Goal: Task Accomplishment & Management: Manage account settings

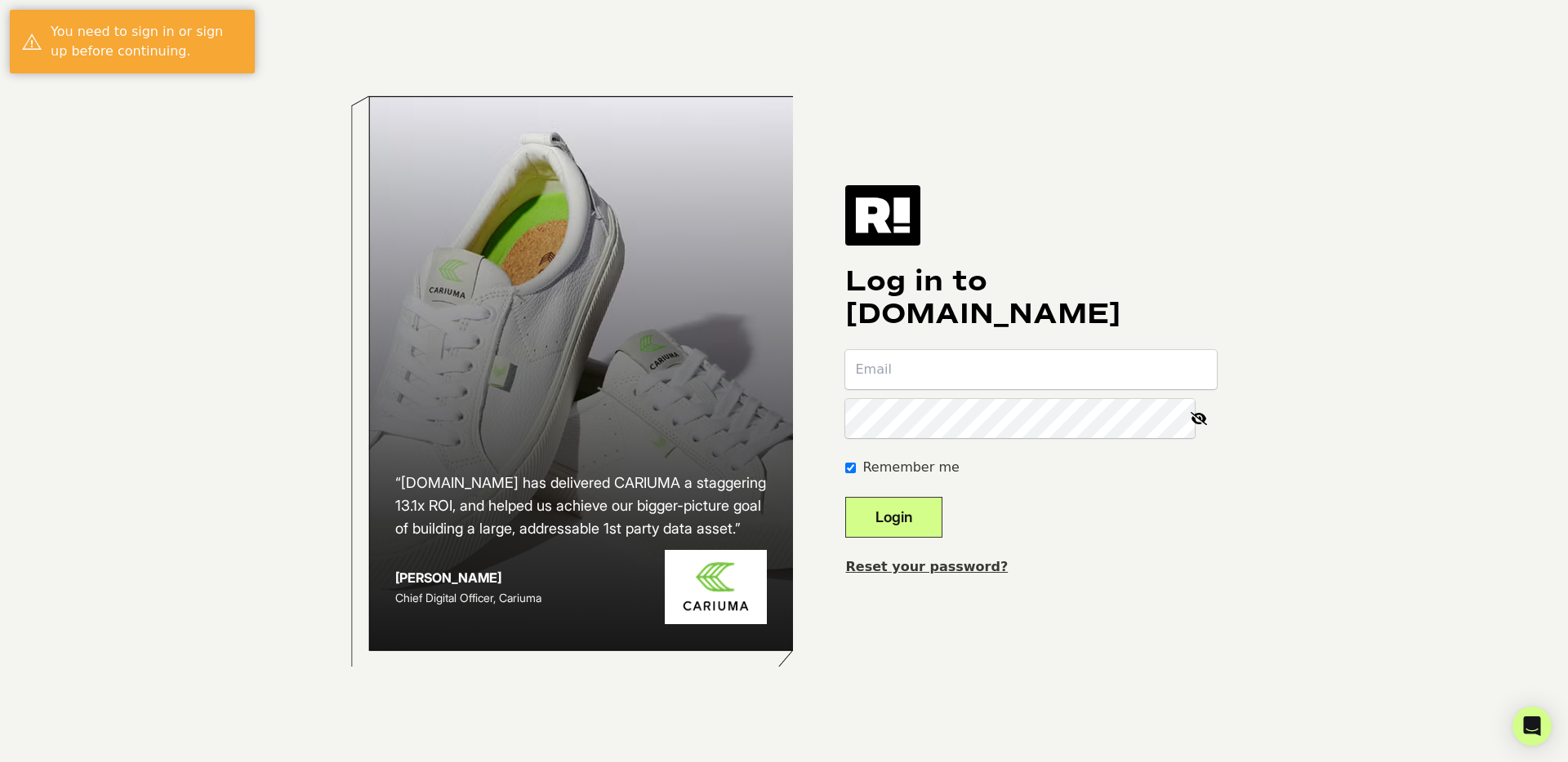
click at [0, 762] on nordpass-portal at bounding box center [0, 762] width 0 height 0
type input "andrew@tumbleliving.com"
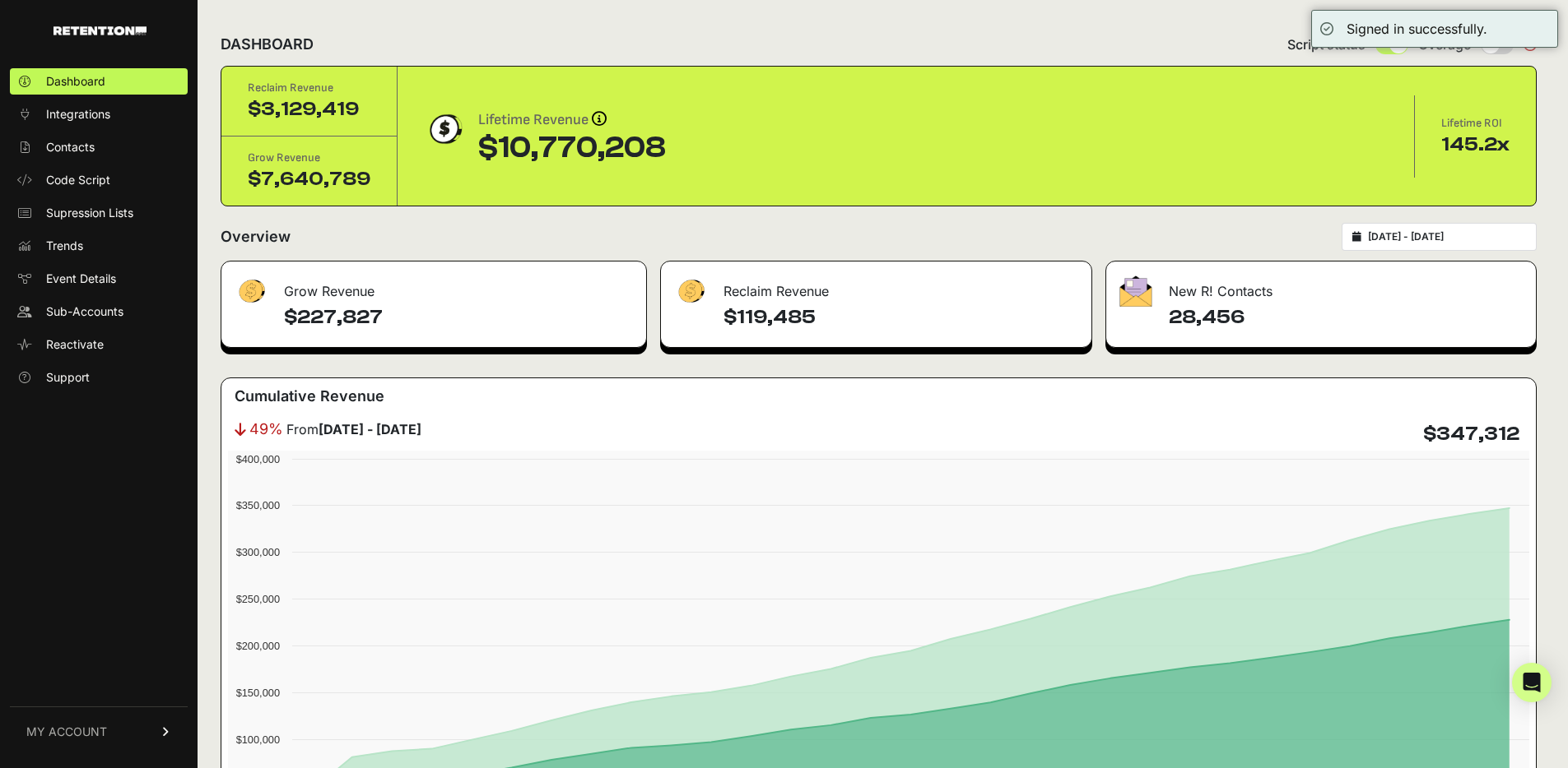
click at [164, 740] on link "MY ACCOUNT" at bounding box center [98, 731] width 177 height 51
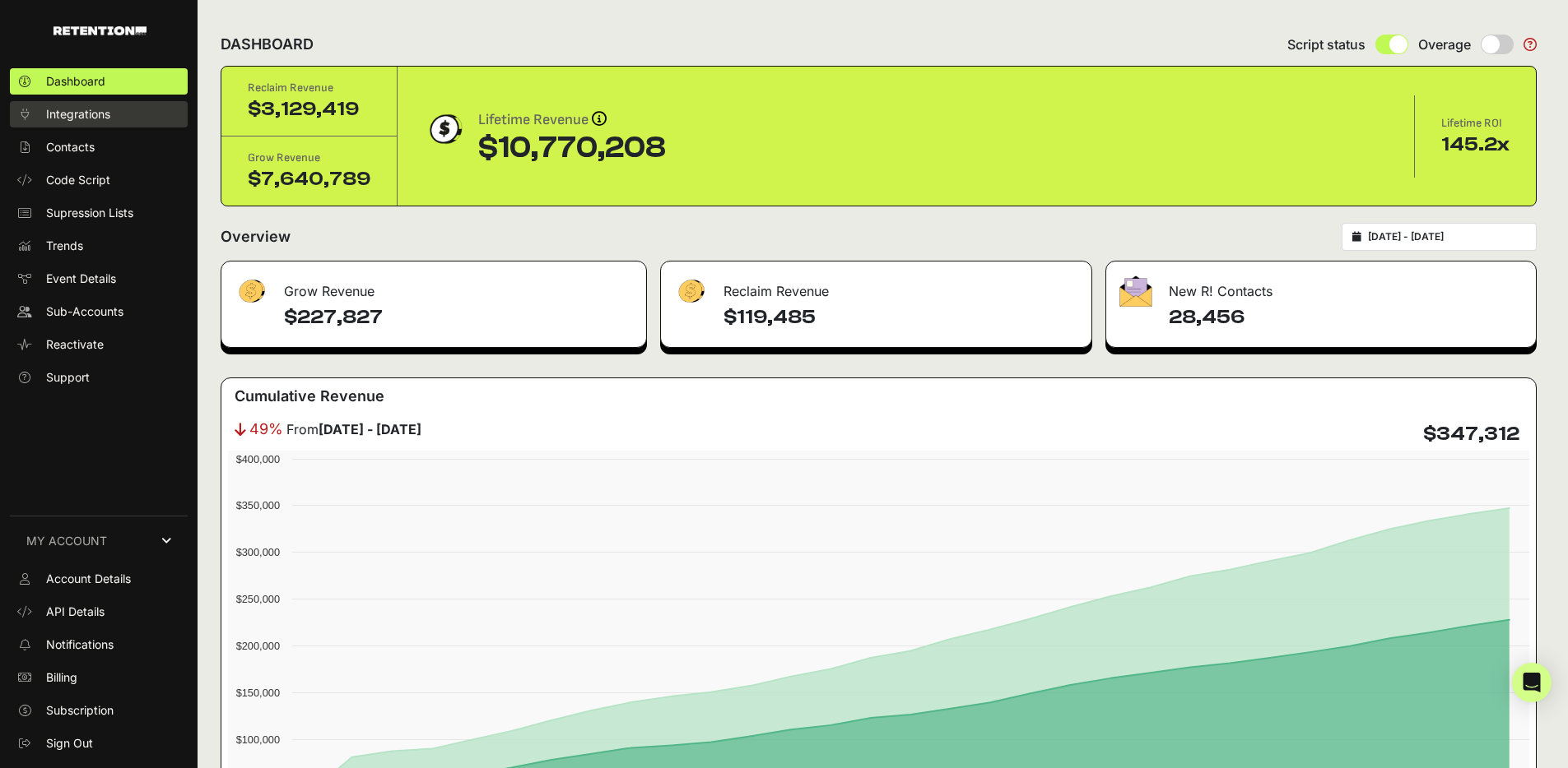
click at [91, 114] on span "Integrations" at bounding box center [78, 115] width 64 height 17
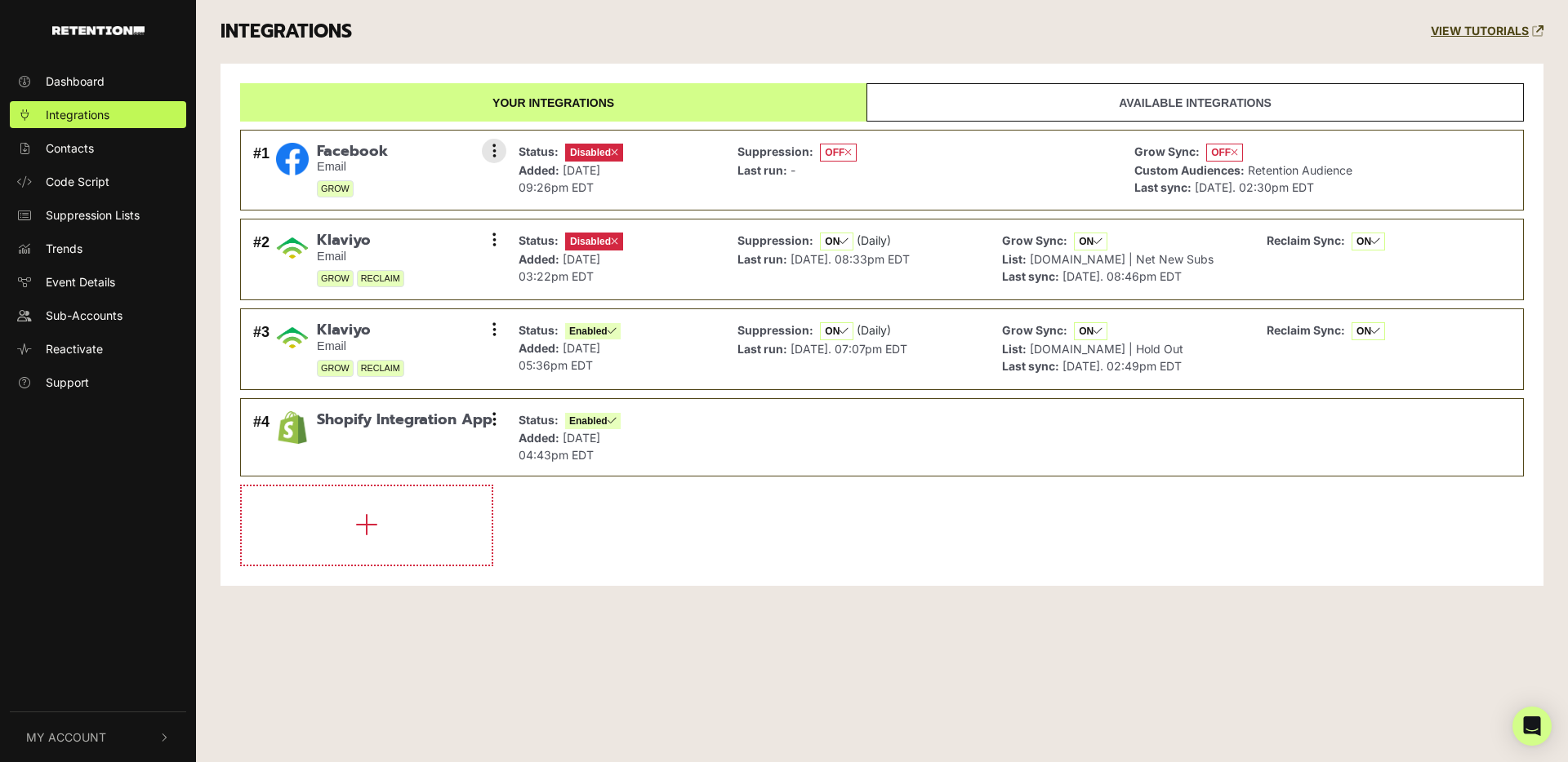
click at [594, 149] on span "Disabled" at bounding box center [594, 153] width 58 height 18
click at [492, 152] on icon at bounding box center [494, 151] width 4 height 16
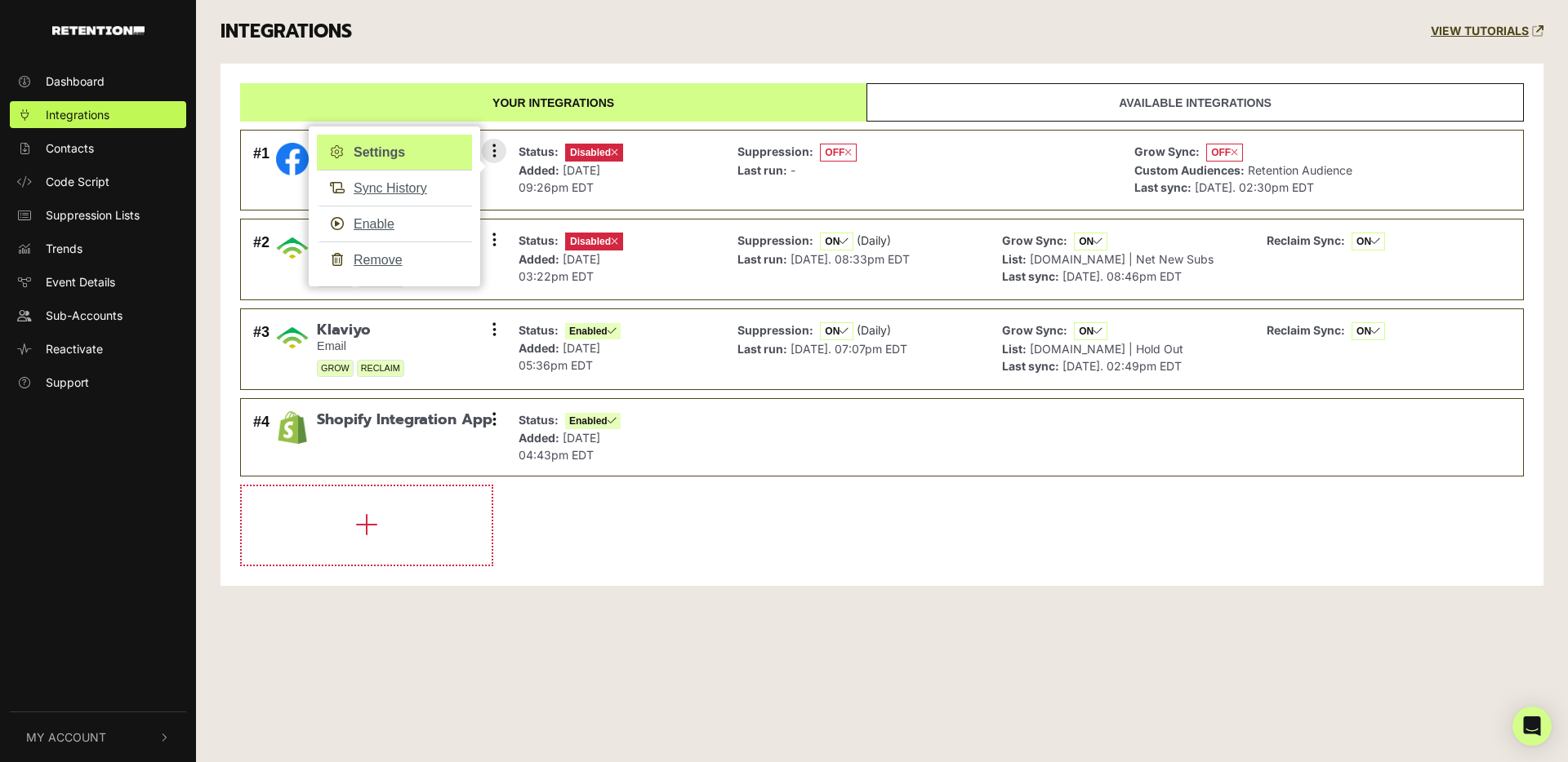
drag, startPoint x: 419, startPoint y: 148, endPoint x: 428, endPoint y: 140, distance: 12.0
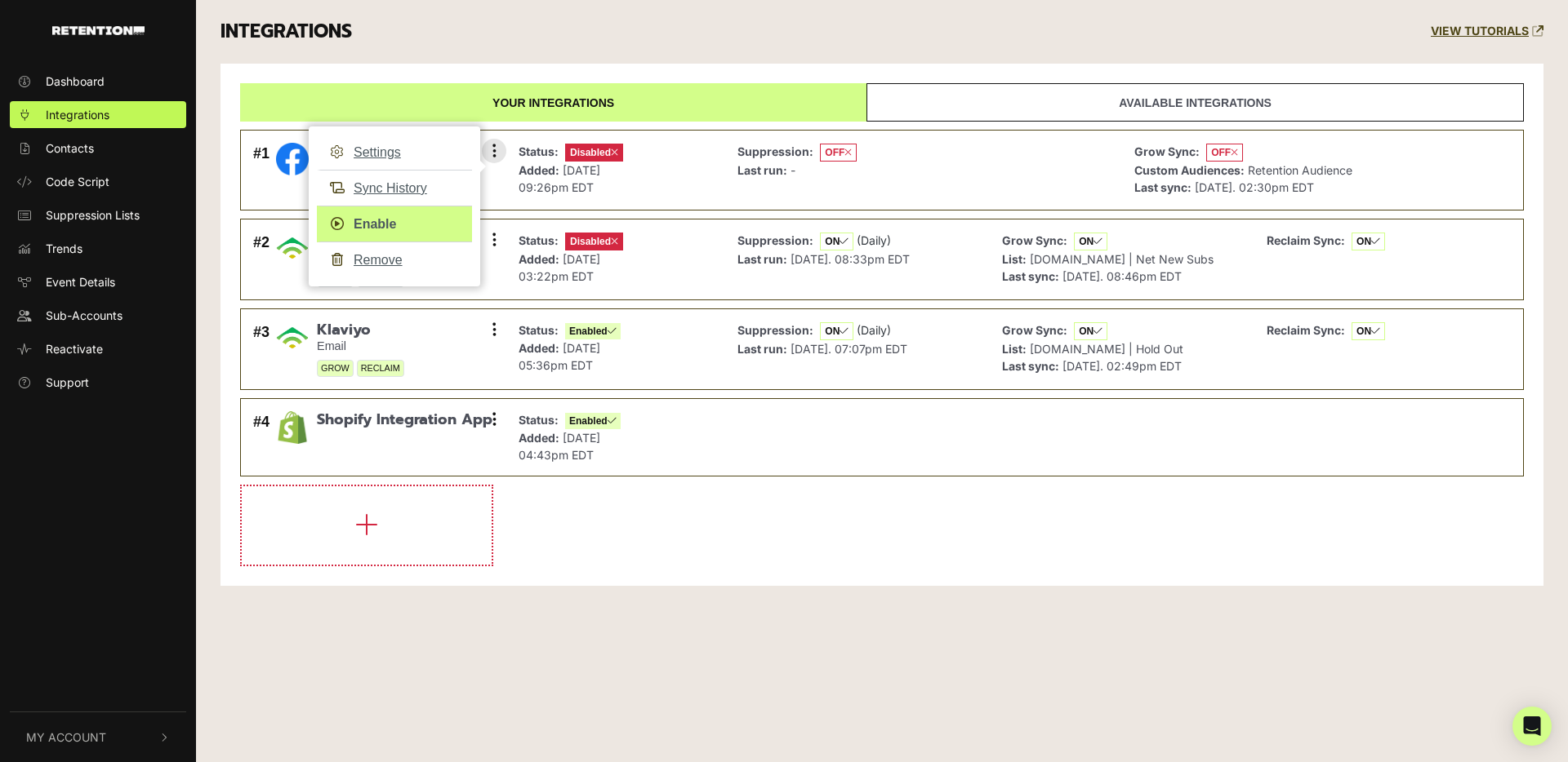
click at [422, 213] on link "Enable" at bounding box center [394, 224] width 155 height 36
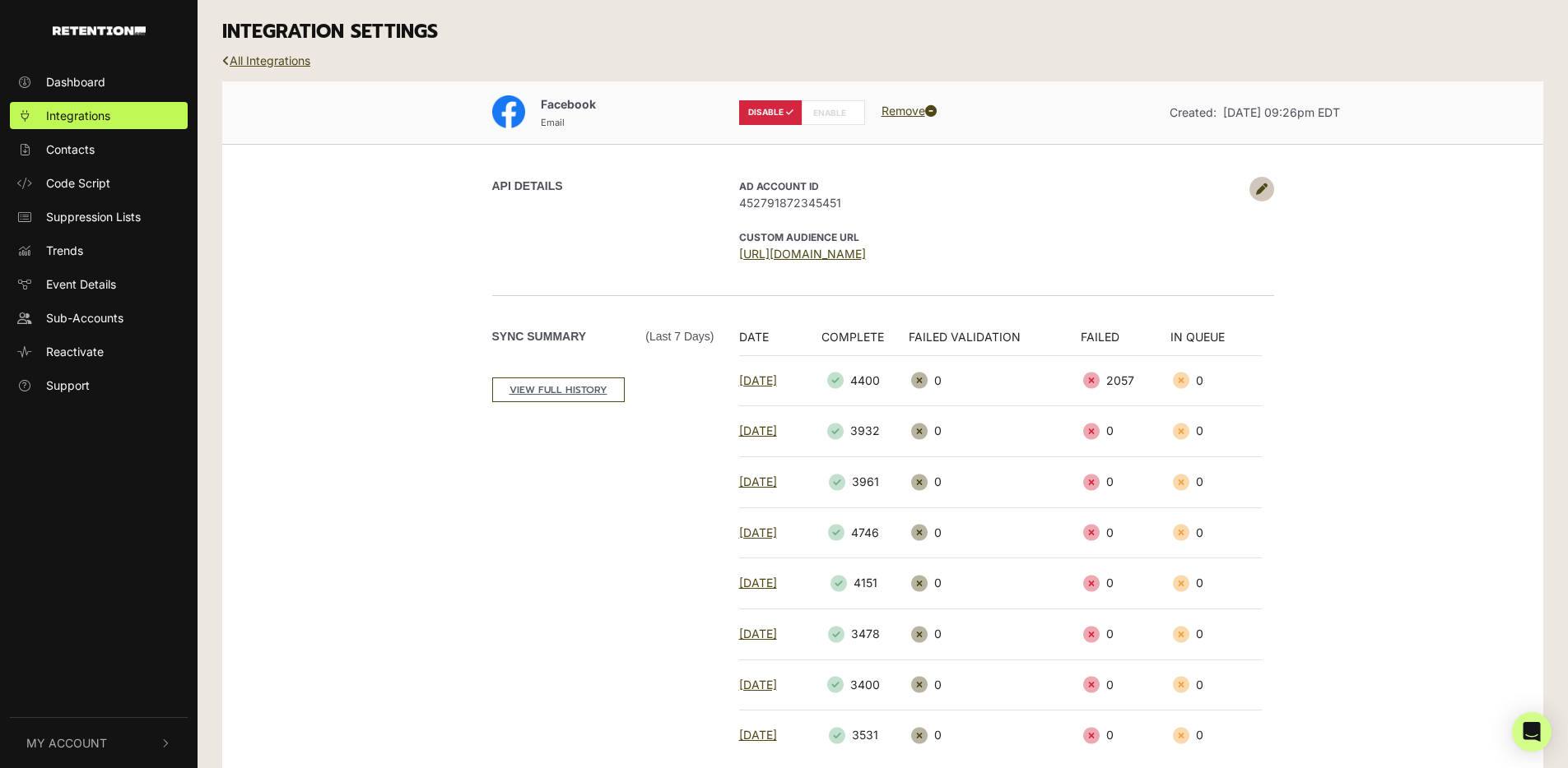
click at [834, 116] on label "ENABLE" at bounding box center [833, 112] width 63 height 25
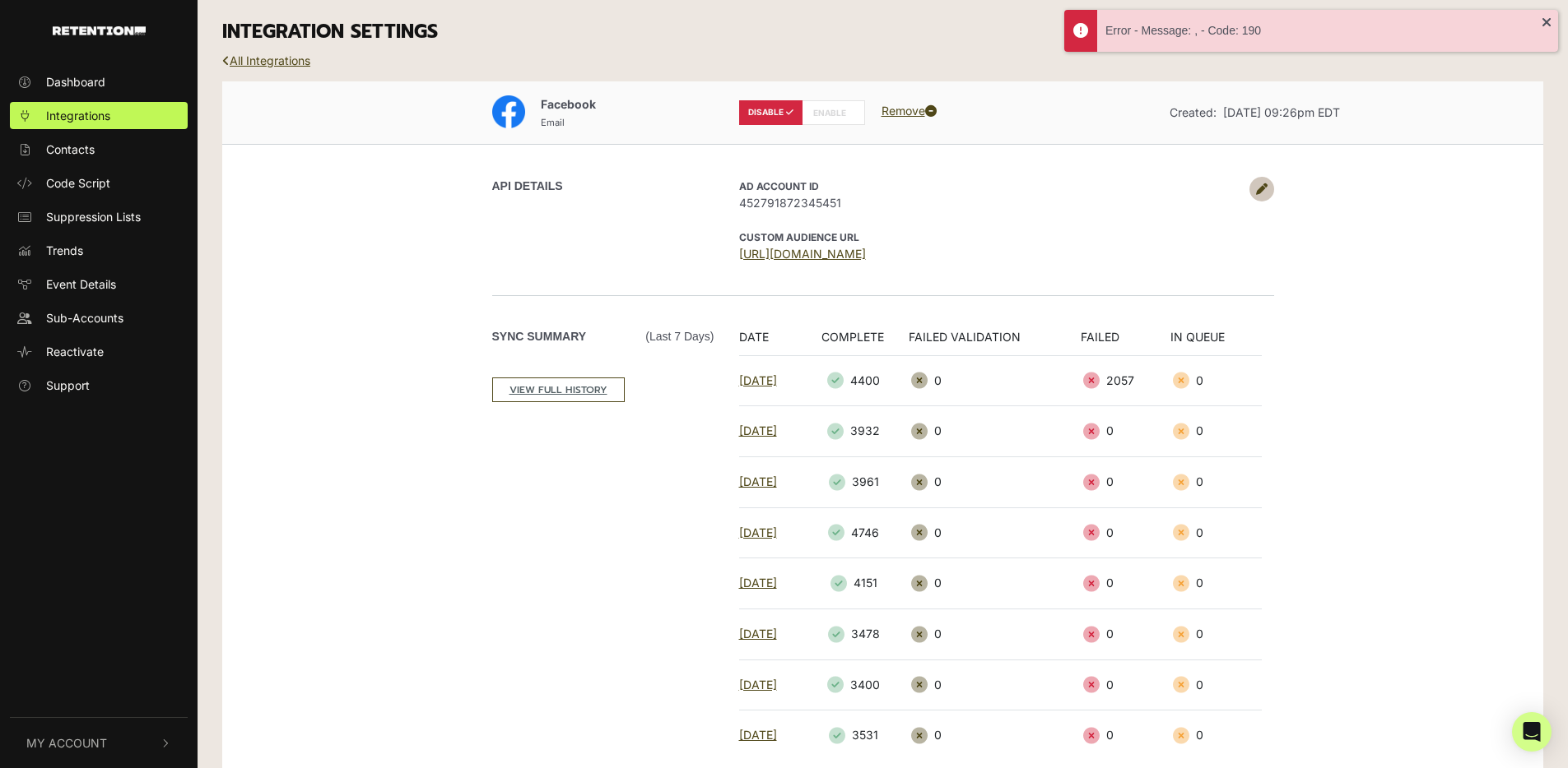
click at [1046, 122] on div "Facebook Email DISABLE ENABLE Remove Created: Apr 10, 2023 09:26pm EDT" at bounding box center [882, 112] width 938 height 38
click at [1266, 187] on icon at bounding box center [1262, 189] width 12 height 12
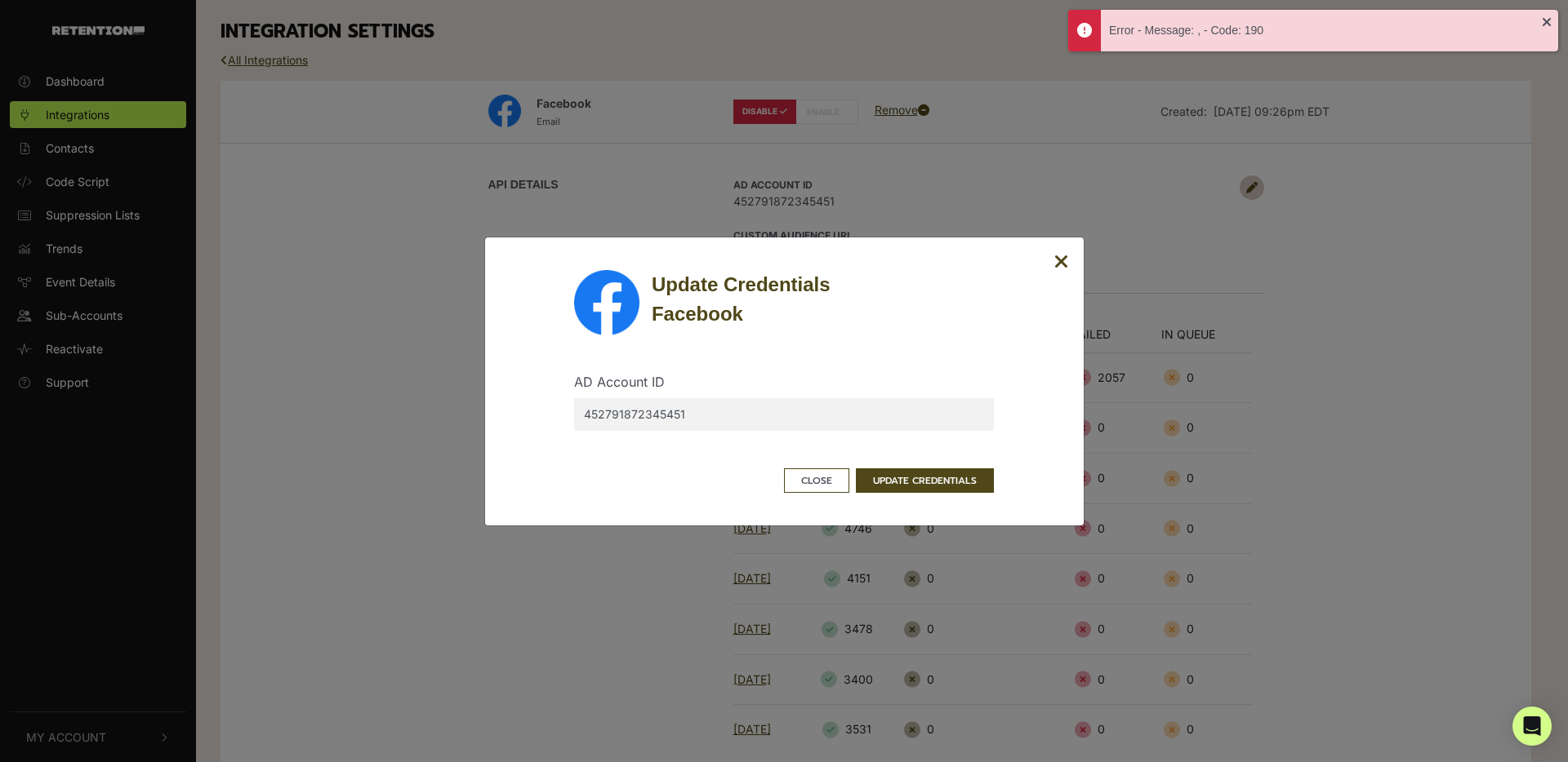
click at [1061, 258] on icon "Close" at bounding box center [1061, 262] width 15 height 19
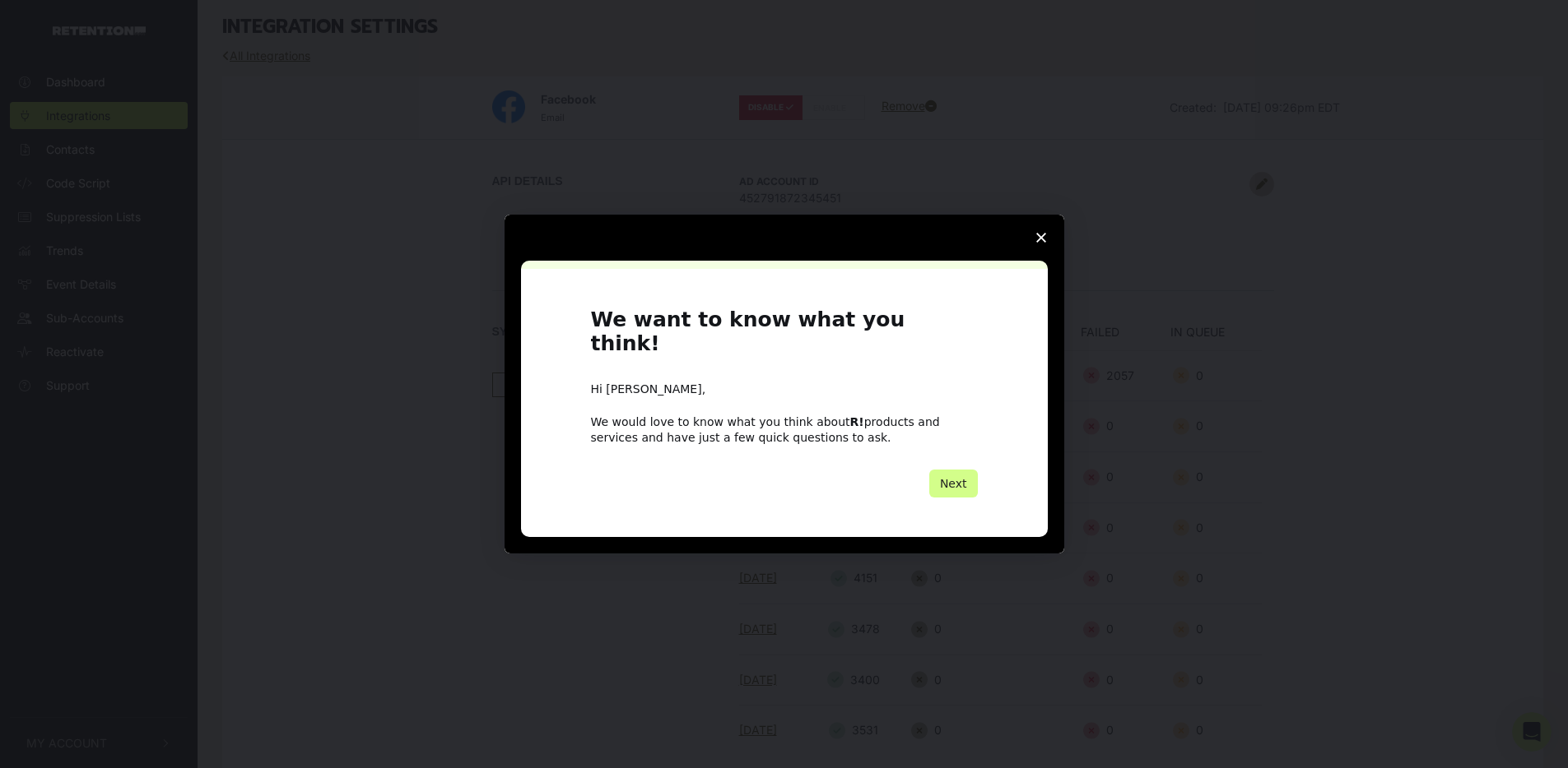
click at [1042, 243] on polygon "Close survey" at bounding box center [1041, 237] width 10 height 10
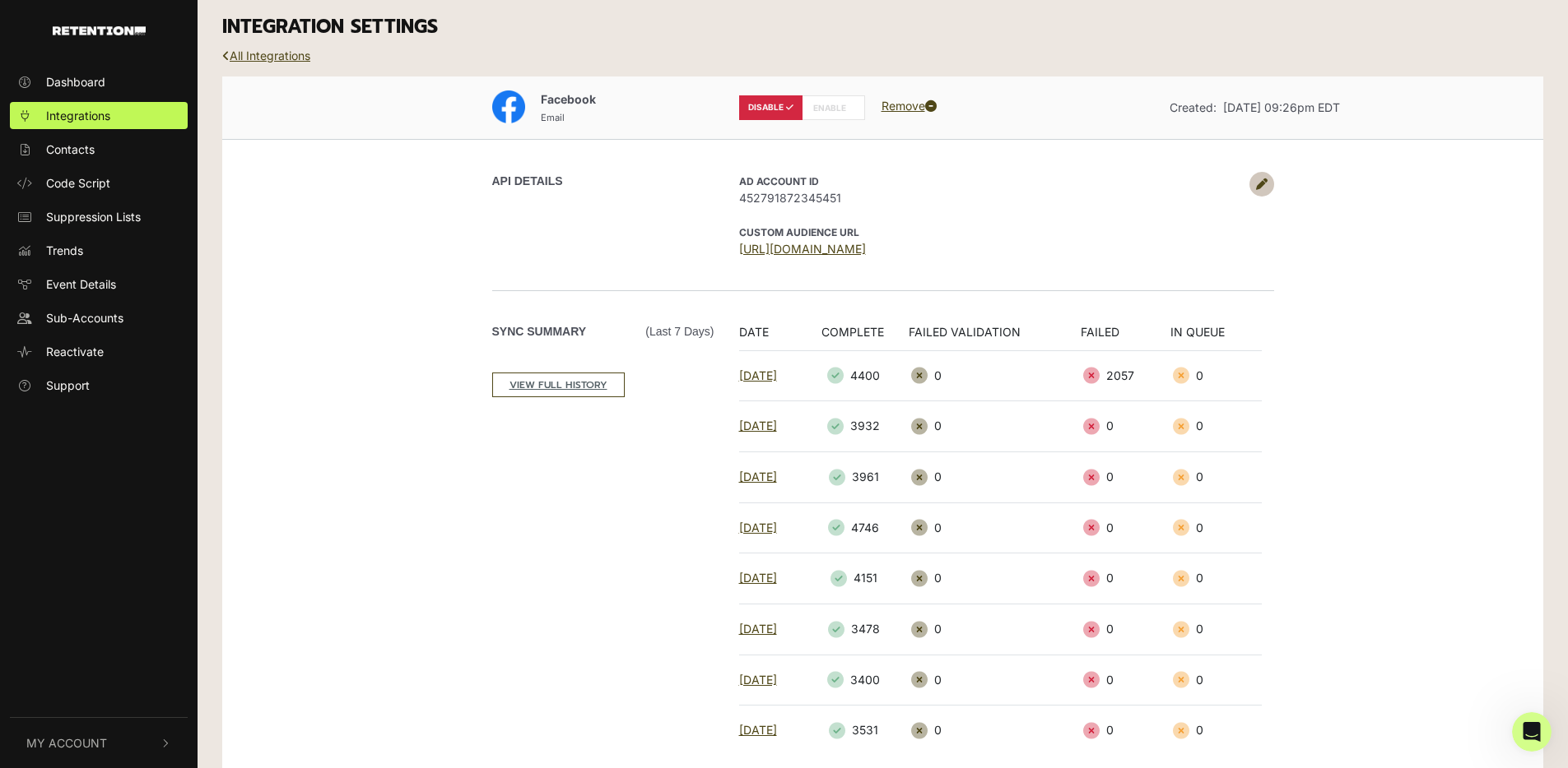
click at [252, 63] on div "All Integrations" at bounding box center [882, 67] width 1346 height 17
click at [256, 56] on link "All Integrations" at bounding box center [267, 55] width 88 height 14
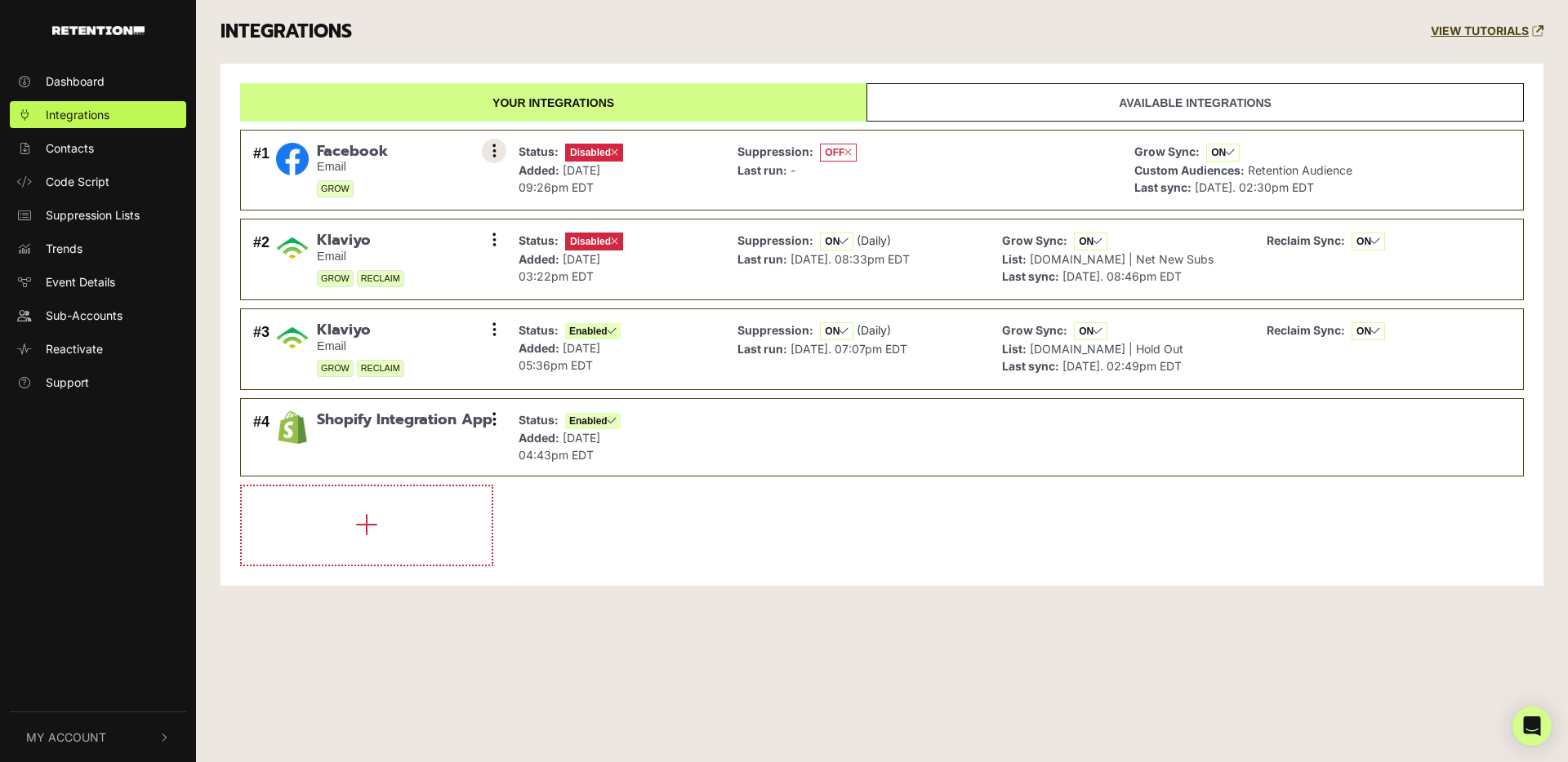
click at [490, 156] on button at bounding box center [493, 150] width 25 height 25
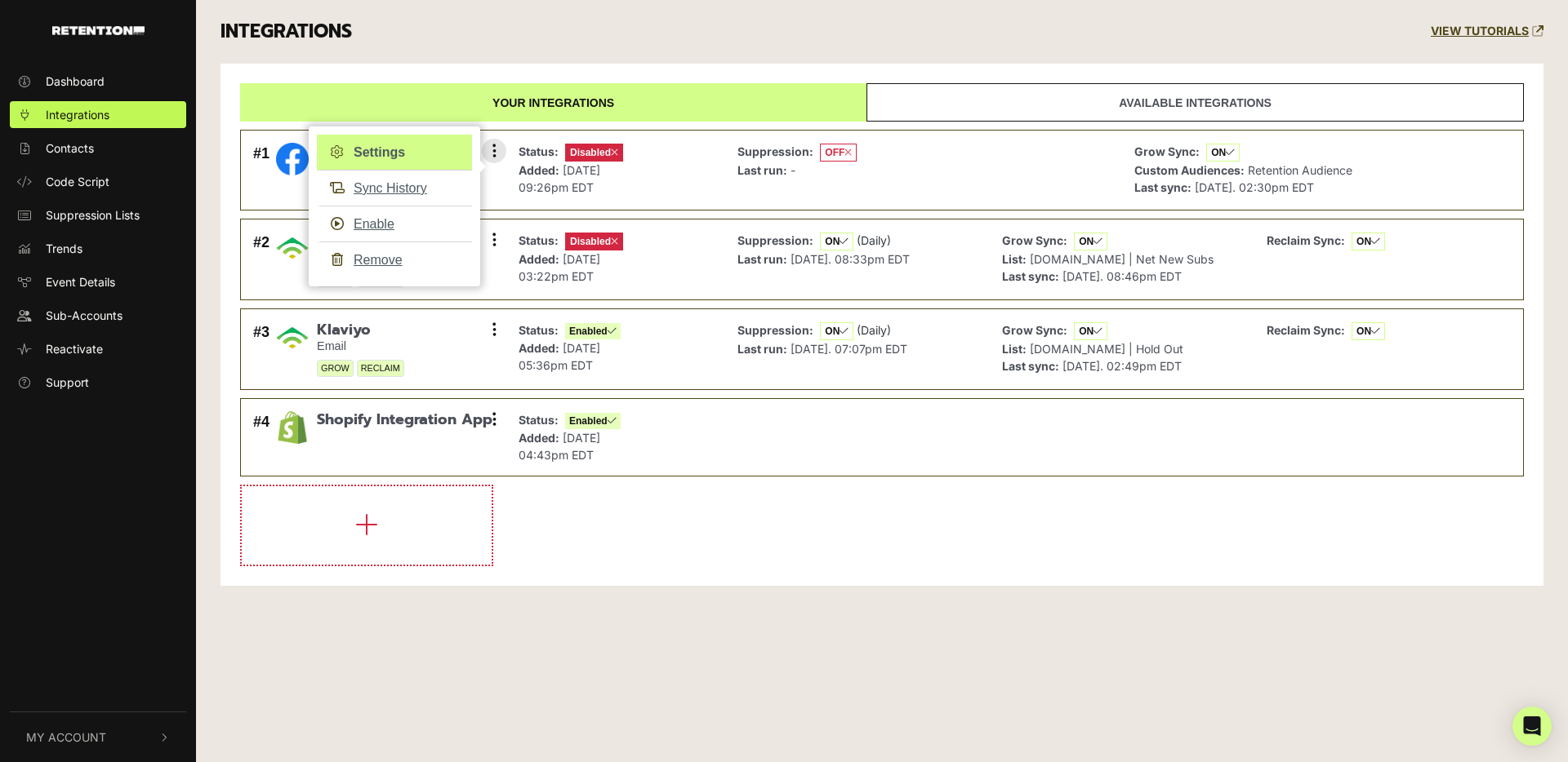
click at [382, 150] on link "Settings" at bounding box center [394, 152] width 155 height 36
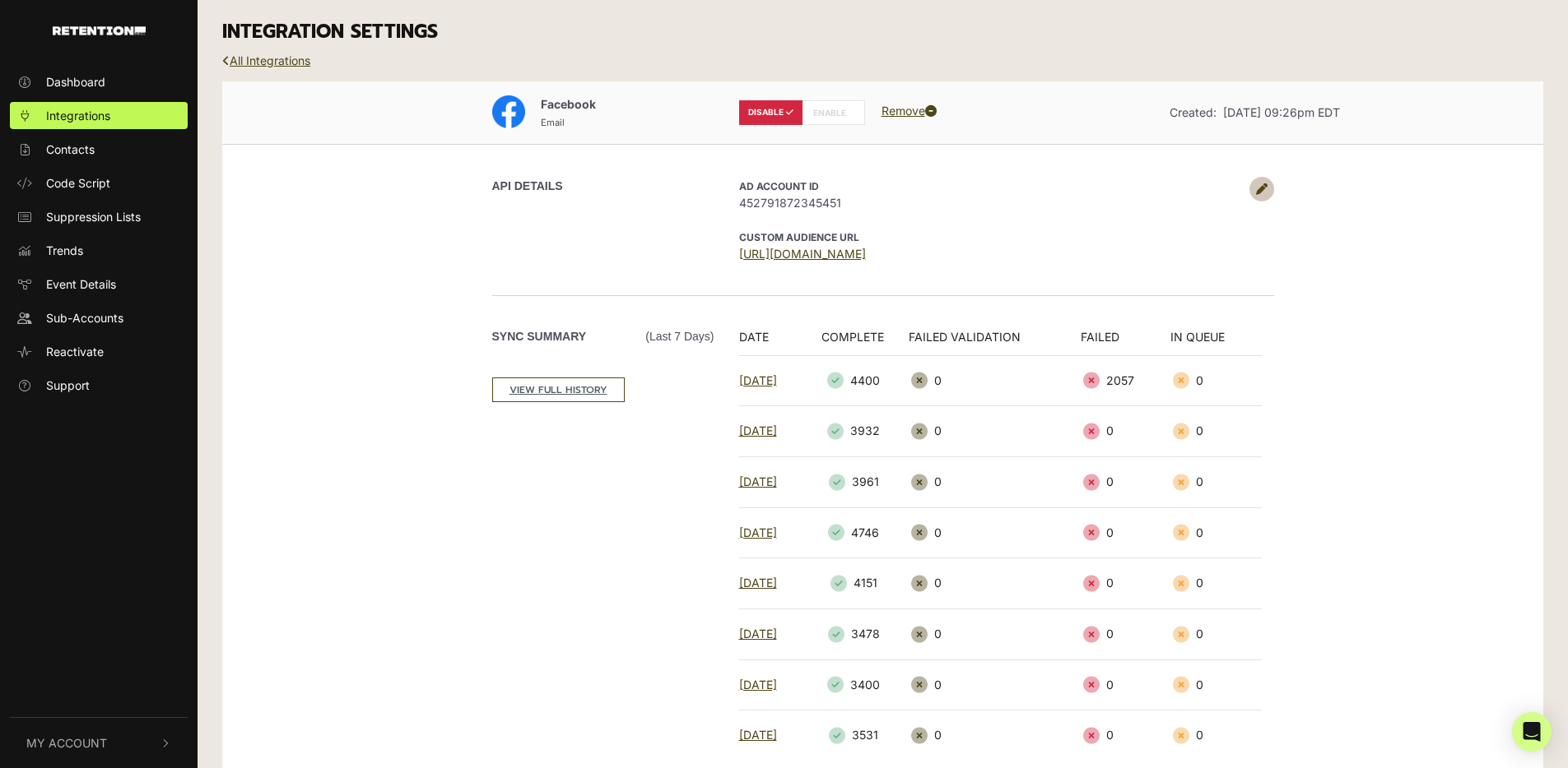
click at [1262, 189] on icon at bounding box center [1262, 189] width 12 height 12
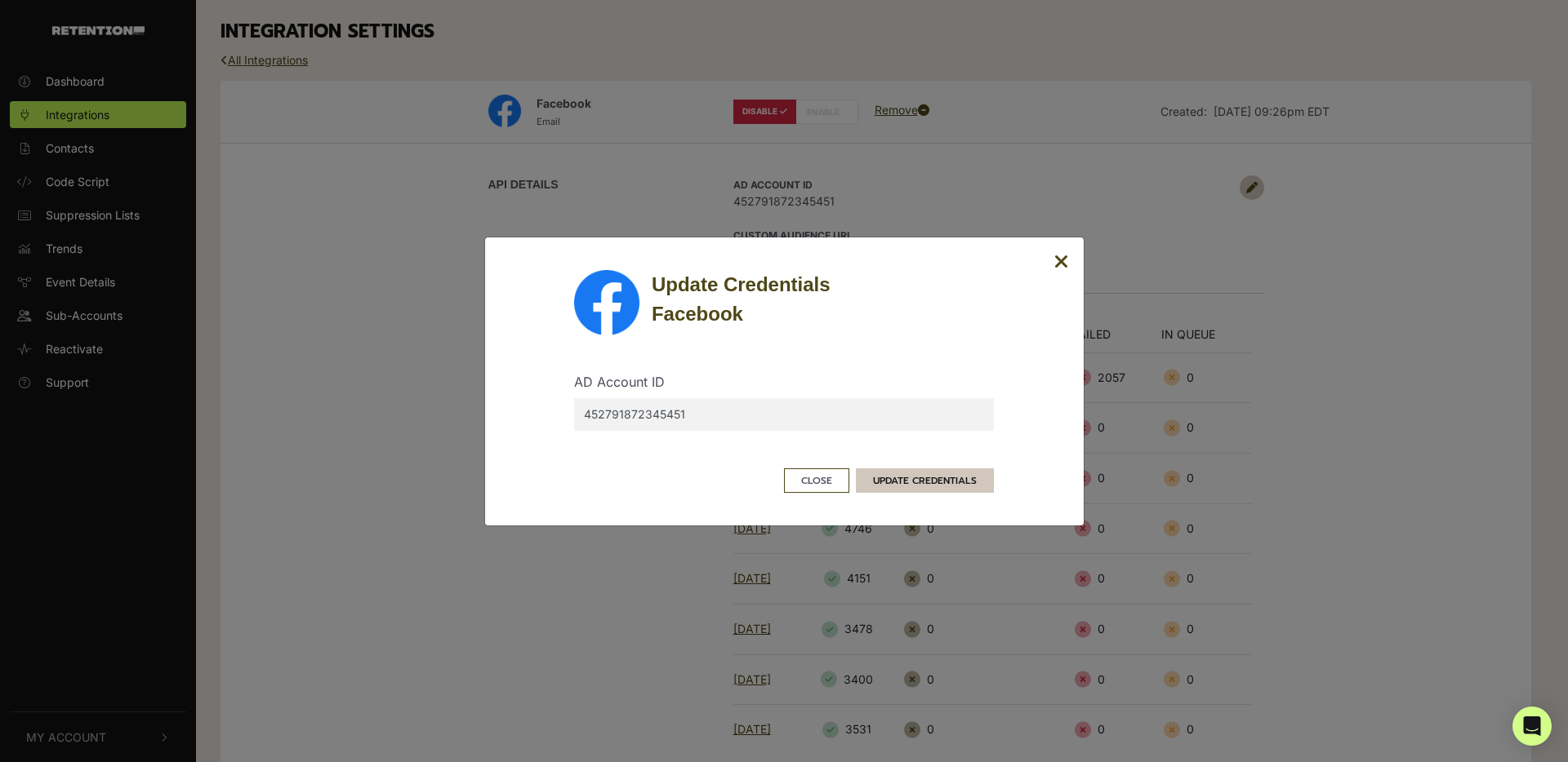
click at [947, 475] on button "UPDATE CREDENTIALS" at bounding box center [924, 480] width 138 height 25
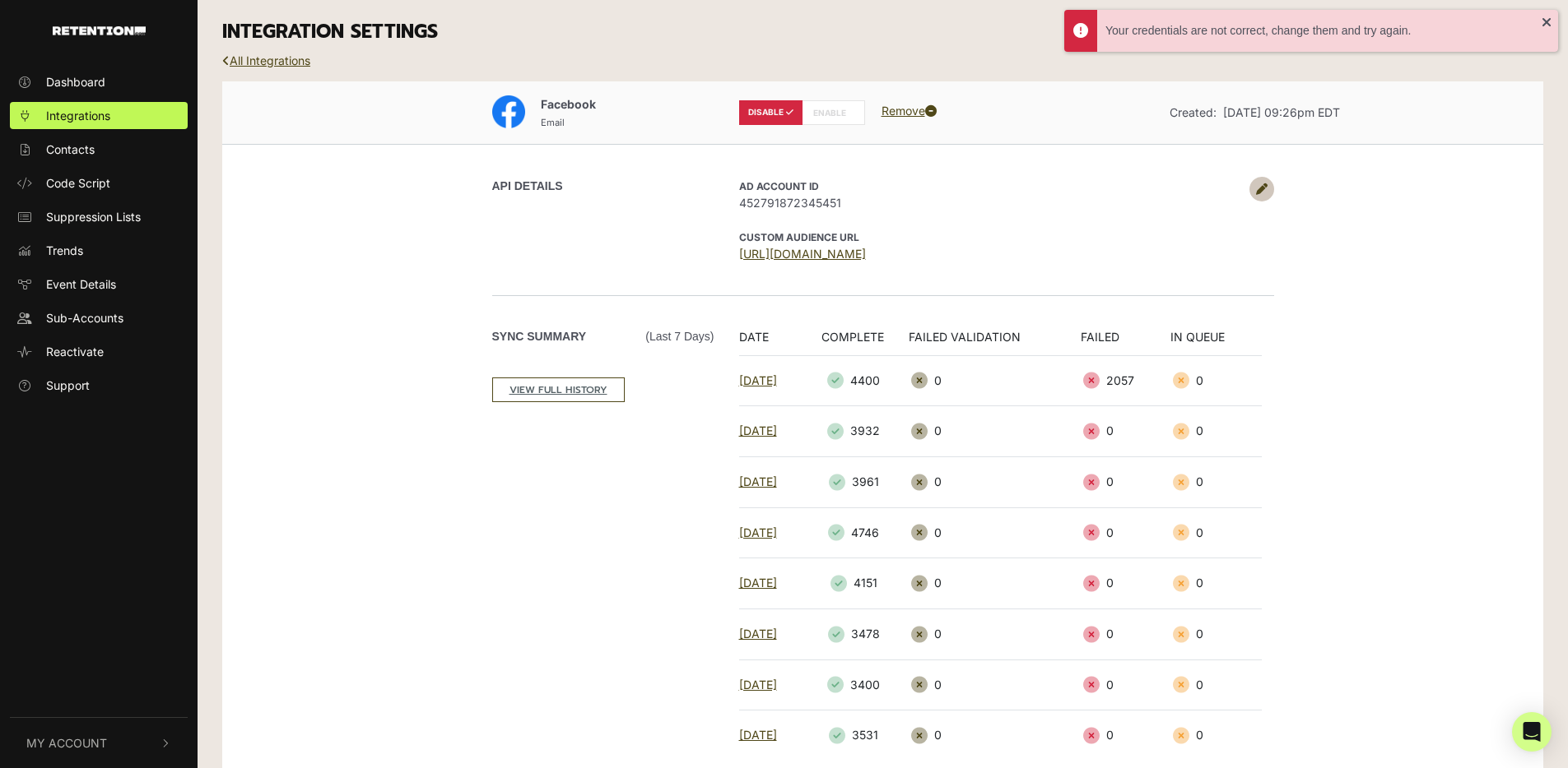
click at [1092, 203] on span "452791872345451" at bounding box center [990, 202] width 502 height 17
click at [830, 107] on label "ENABLE" at bounding box center [833, 112] width 63 height 25
radio input "false"
radio input "true"
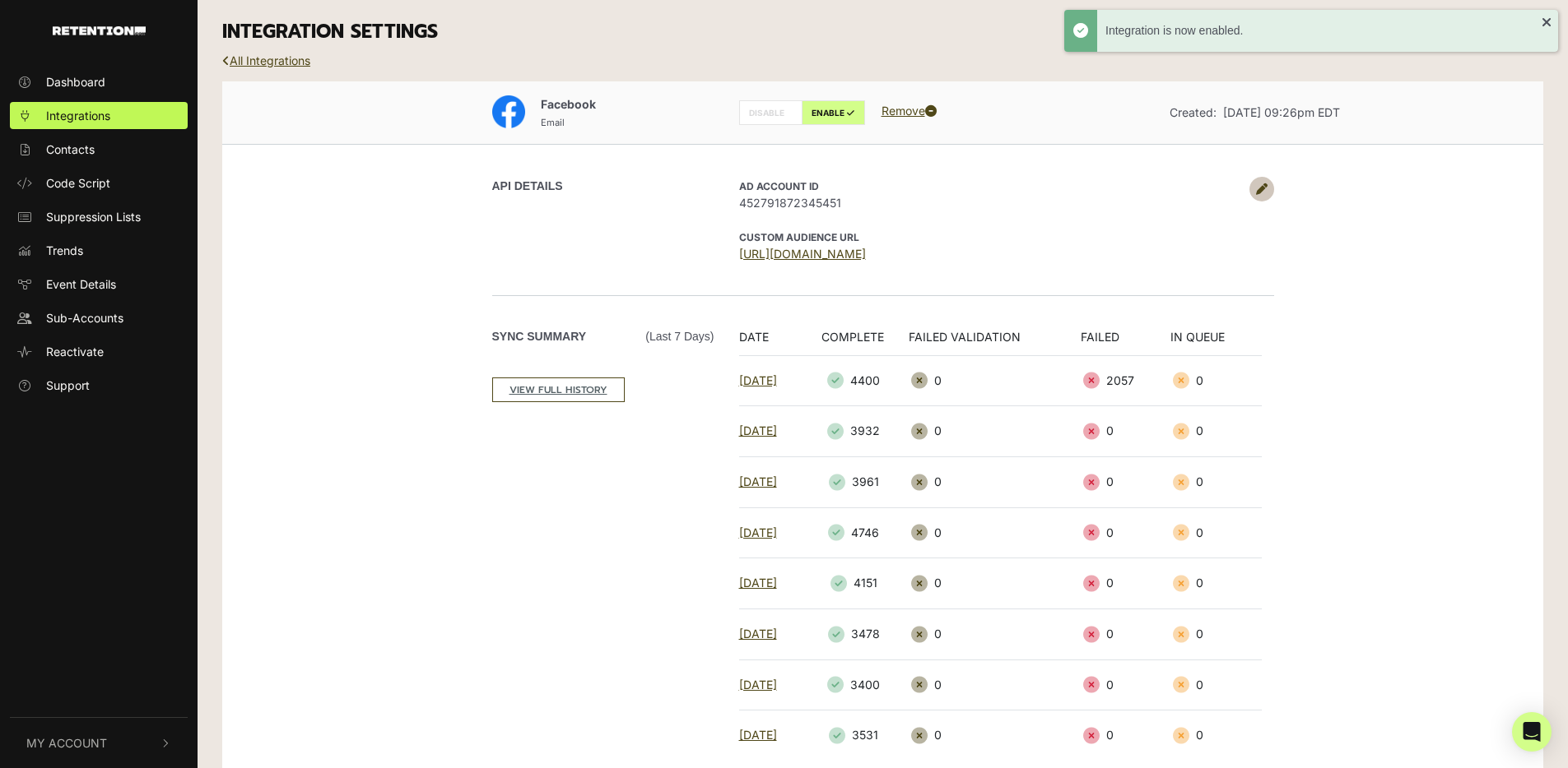
click at [1044, 199] on span "452791872345451" at bounding box center [990, 202] width 502 height 17
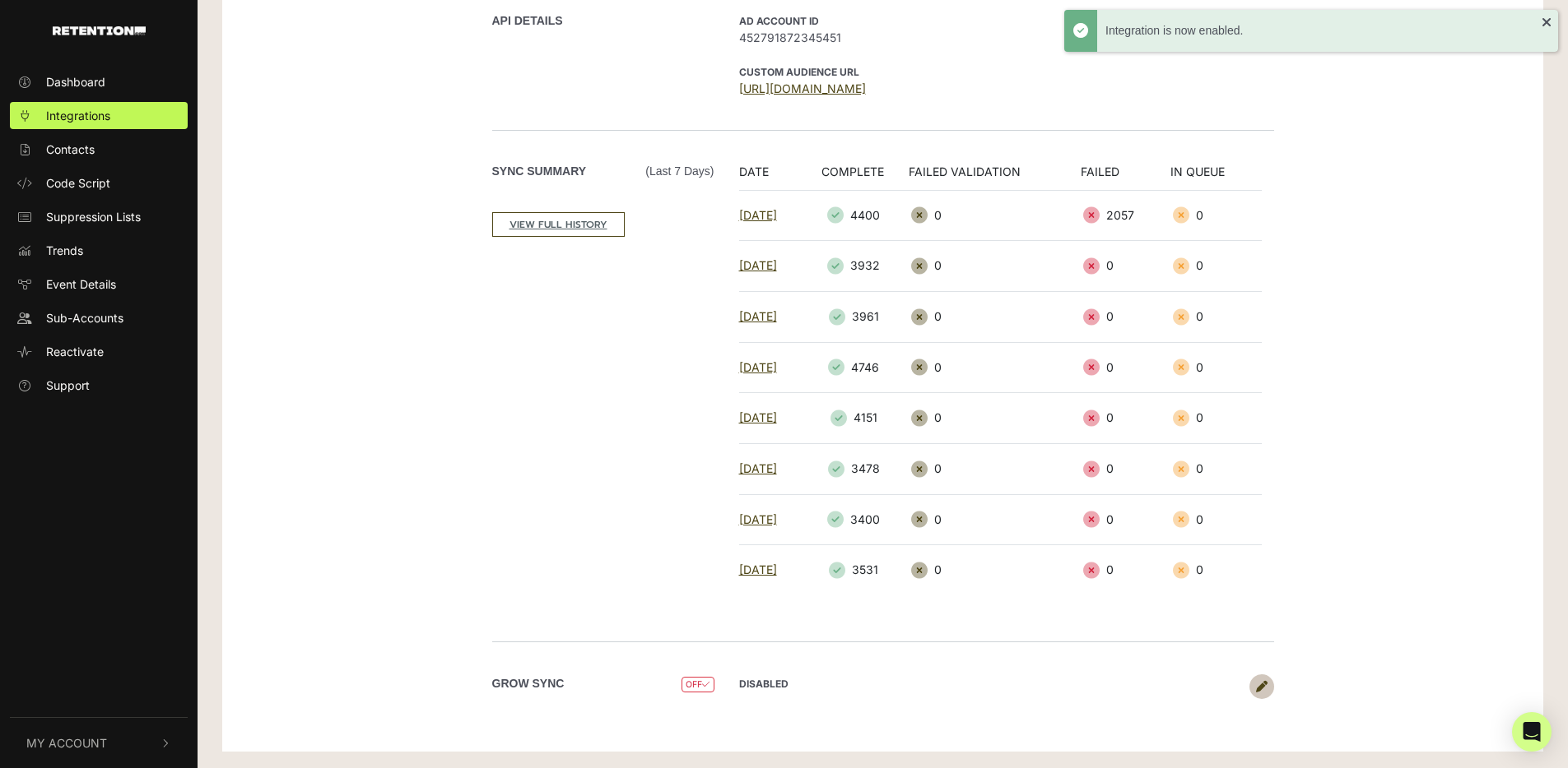
click at [1256, 682] on icon at bounding box center [1262, 687] width 12 height 12
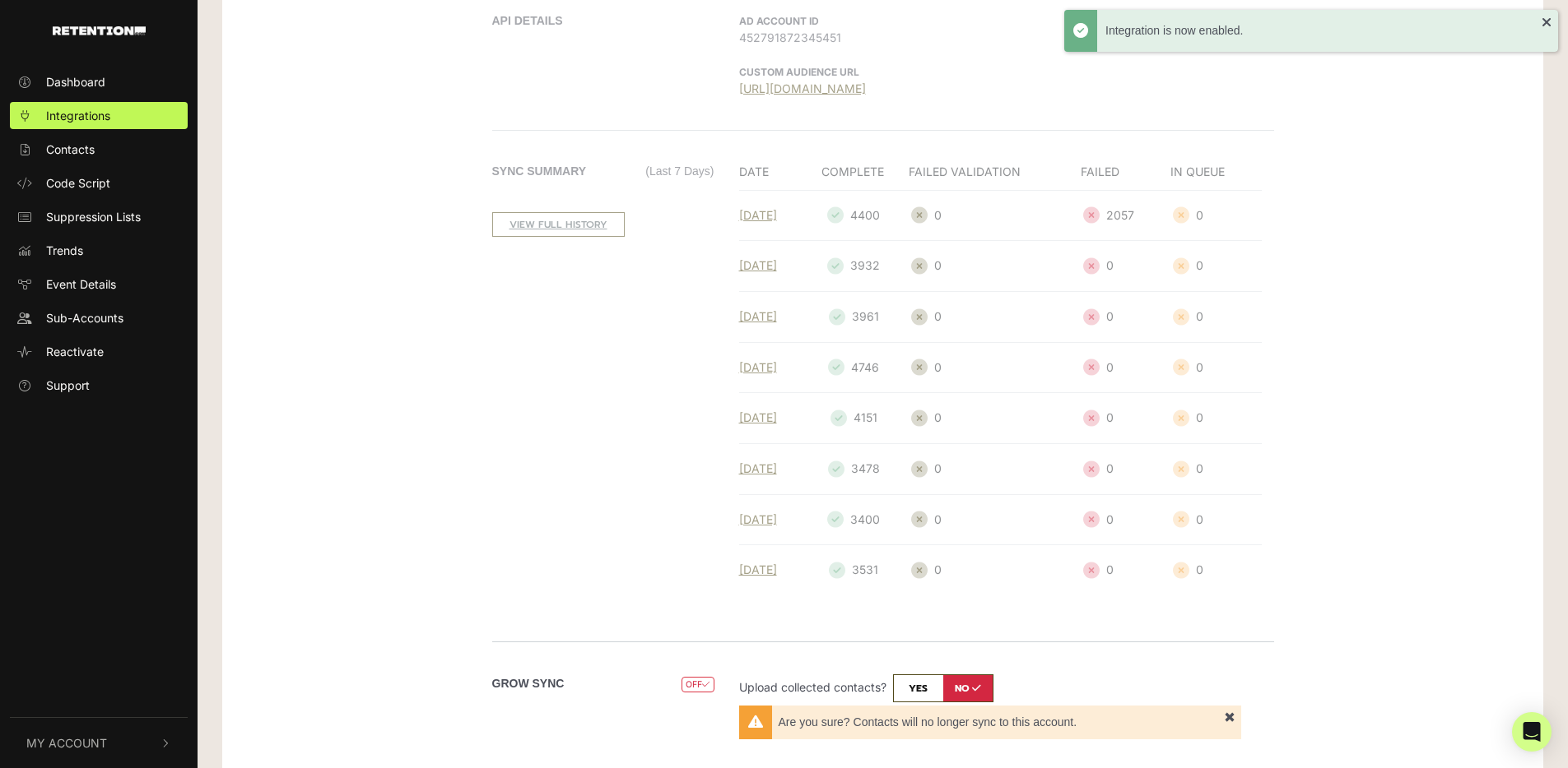
click at [926, 682] on input "checkbox" at bounding box center [943, 688] width 100 height 28
checkbox input "true"
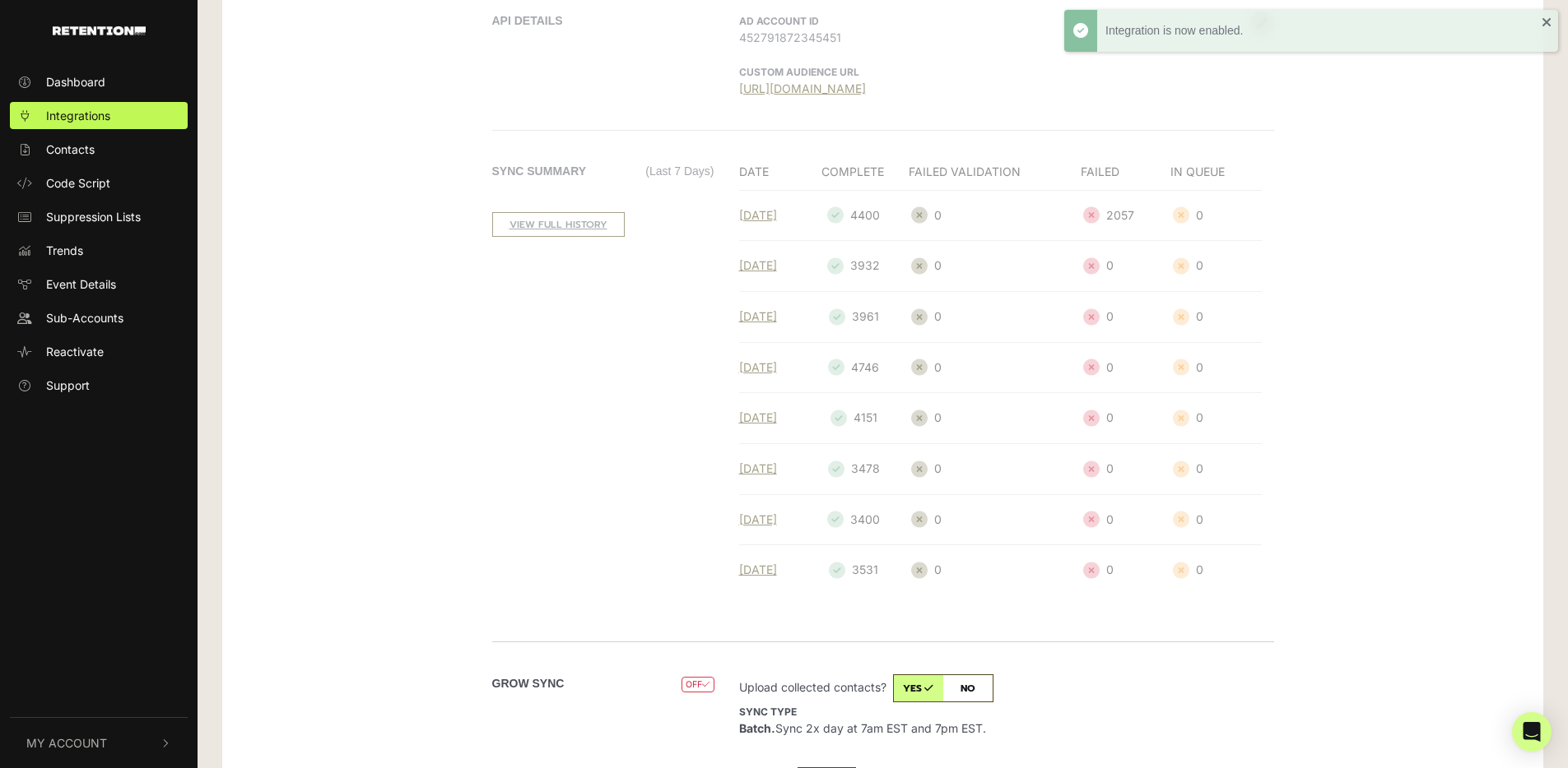
scroll to position [265, 0]
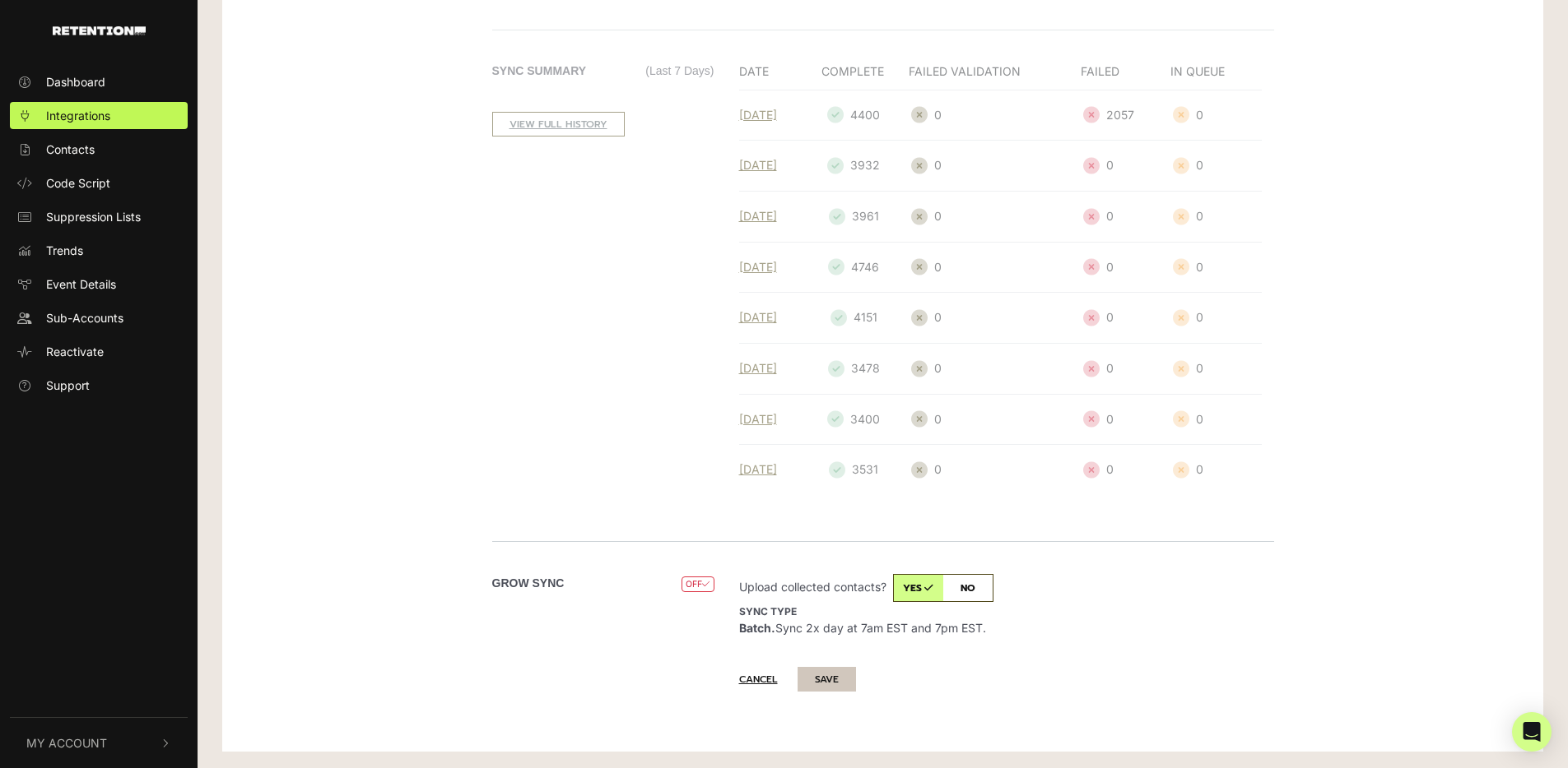
click at [829, 681] on button "SAVE" at bounding box center [827, 679] width 59 height 25
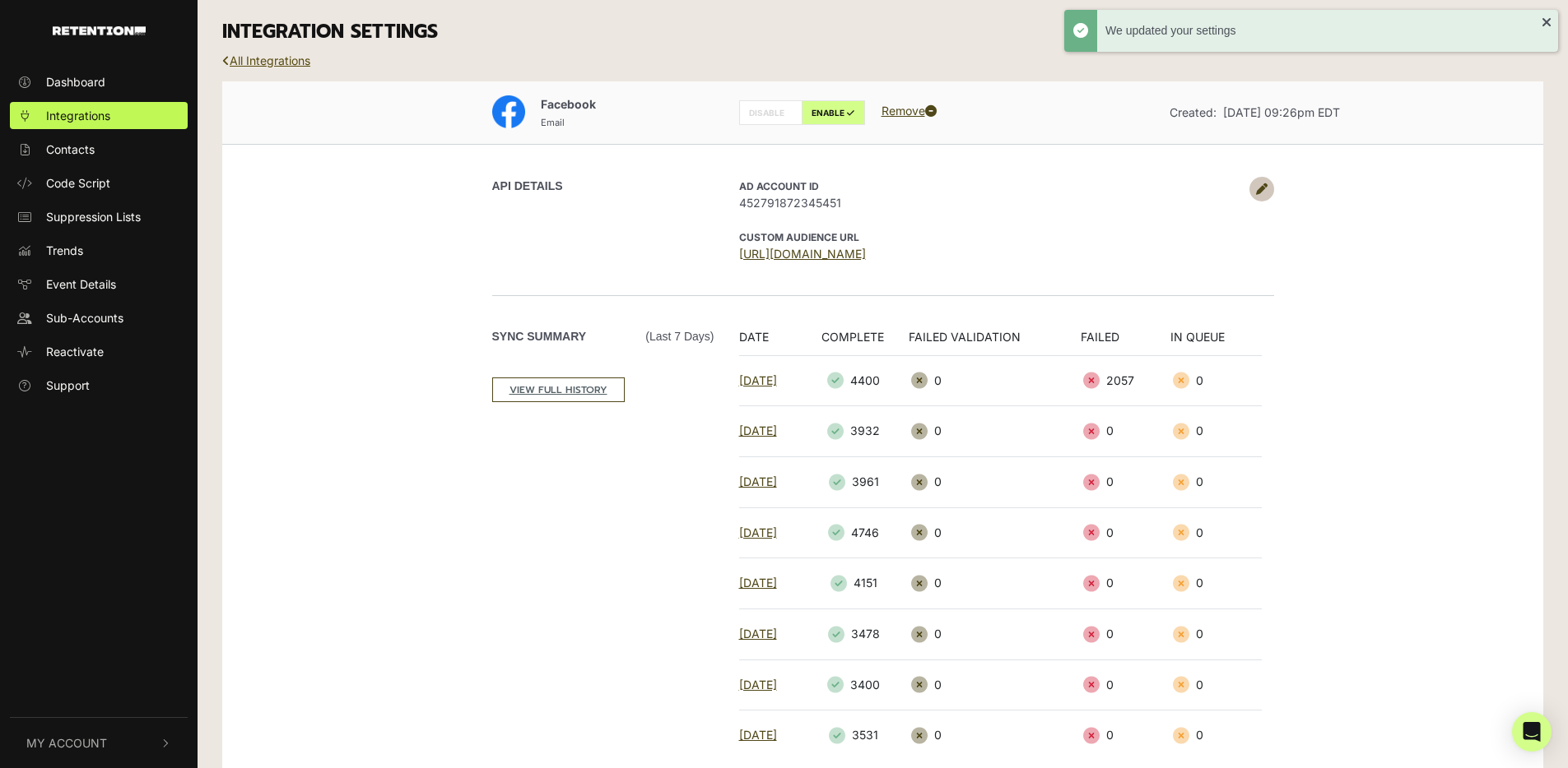
click at [245, 59] on link "All Integrations" at bounding box center [267, 60] width 88 height 14
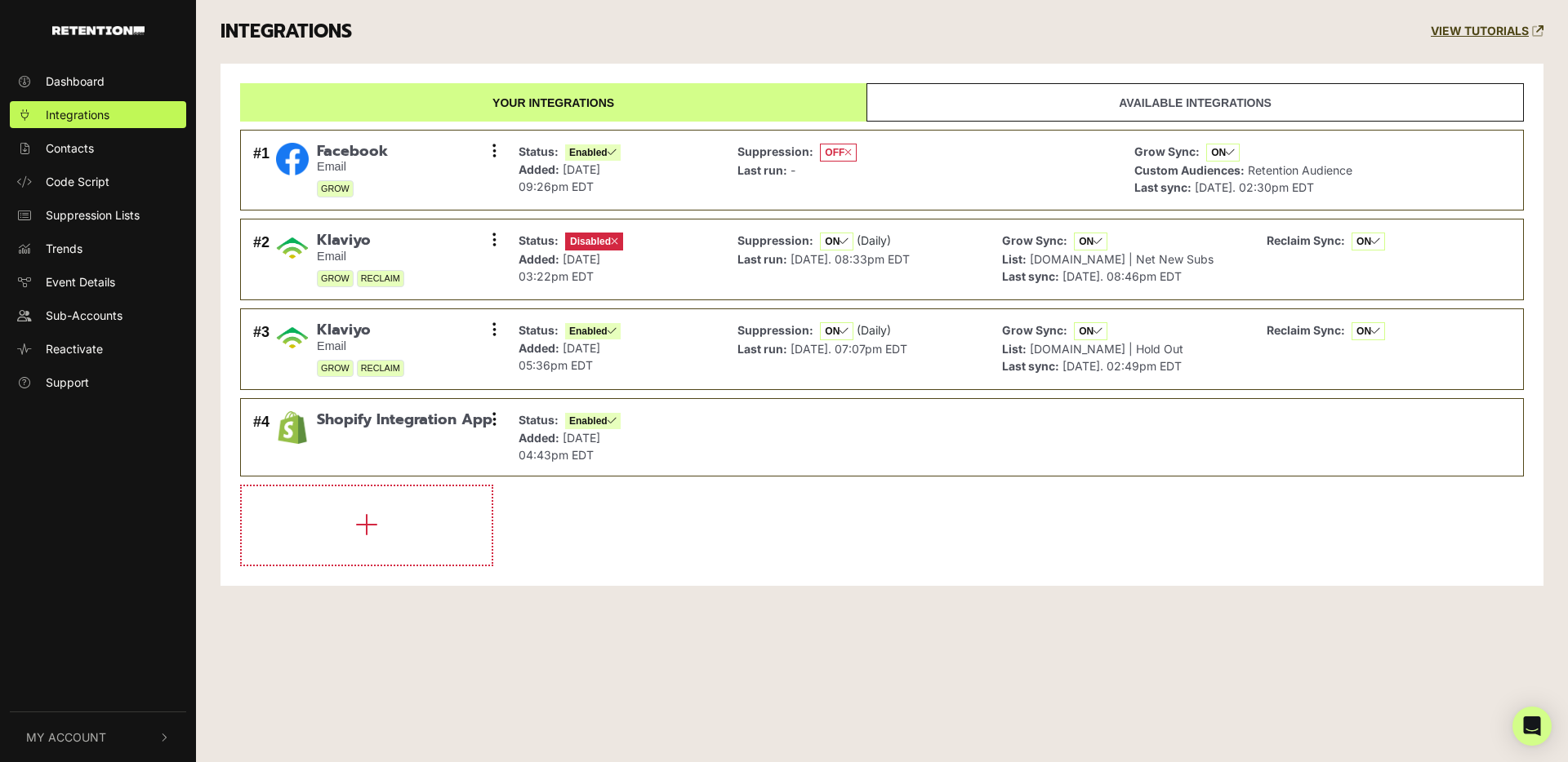
click at [720, 29] on div "INTEGRATIONS VIEW TUTORIALS" at bounding box center [882, 32] width 1347 height 64
click at [731, 45] on div "INTEGRATIONS VIEW TUTORIALS" at bounding box center [882, 32] width 1347 height 64
click at [529, 47] on div "INTEGRATIONS VIEW TUTORIALS" at bounding box center [882, 32] width 1347 height 64
click at [1130, 47] on div "INTEGRATIONS VIEW TUTORIALS" at bounding box center [882, 32] width 1347 height 64
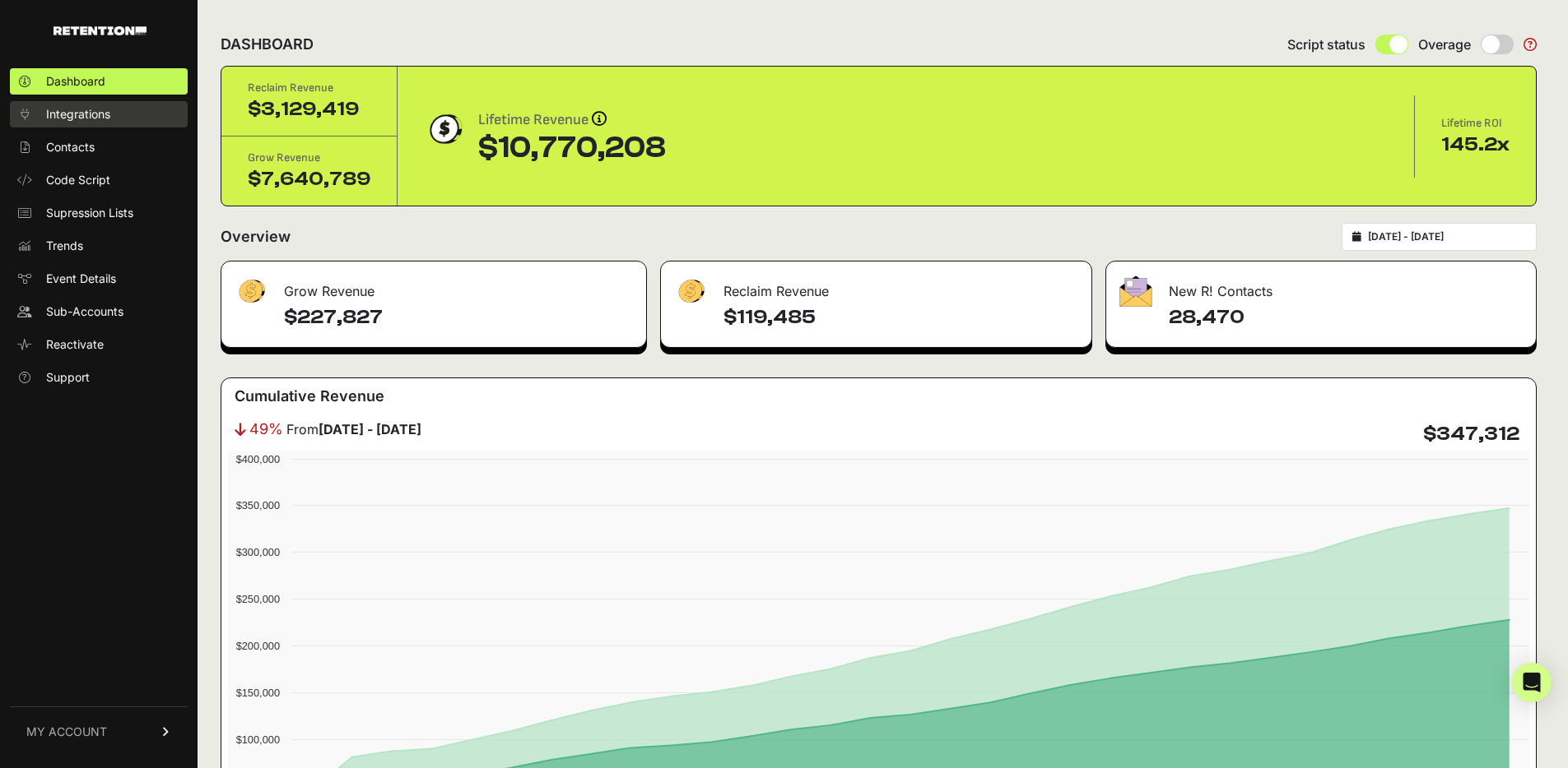
click at [97, 115] on span "Integrations" at bounding box center [78, 115] width 64 height 17
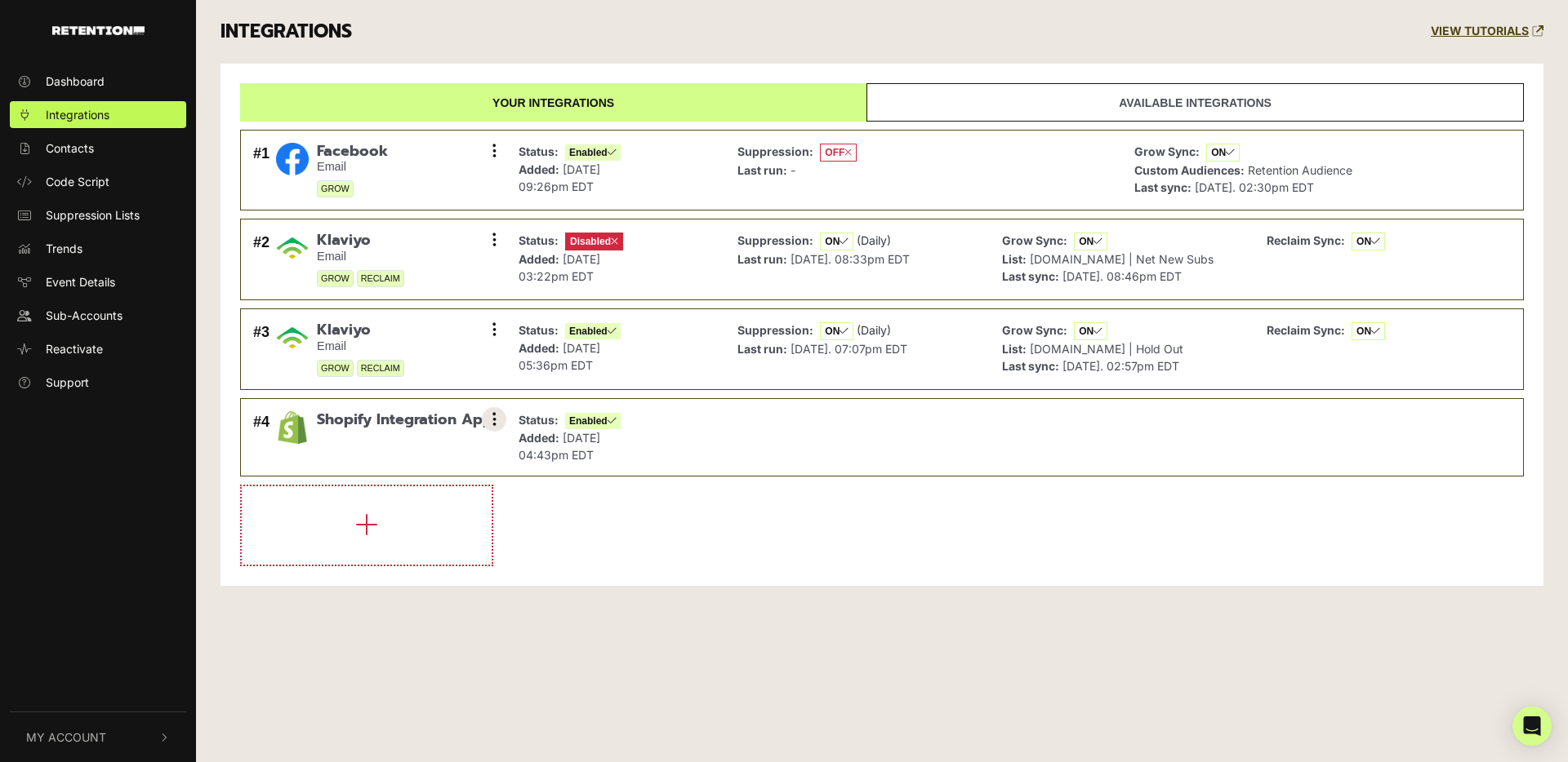
click at [492, 417] on icon at bounding box center [494, 419] width 4 height 16
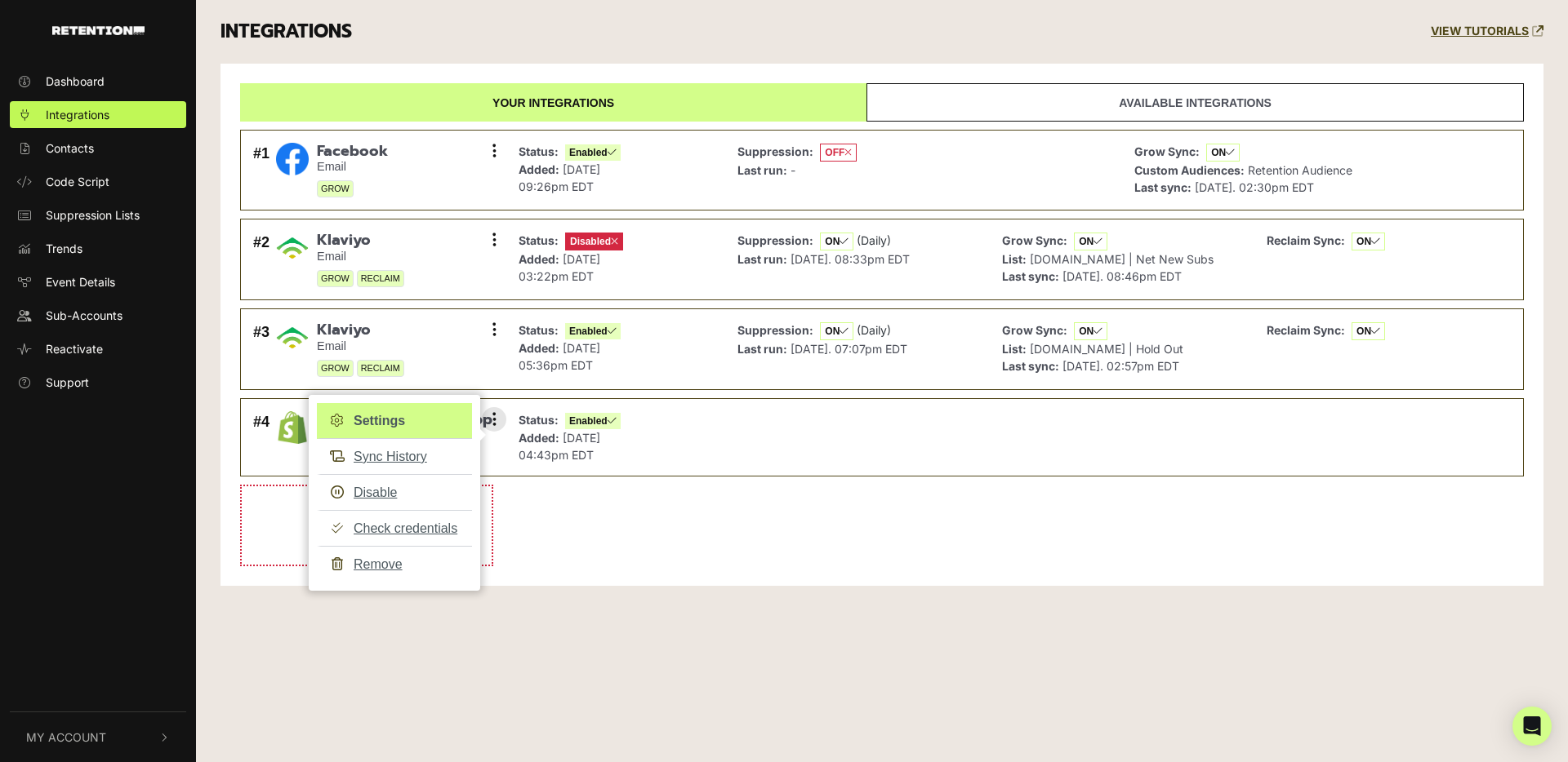
click at [399, 416] on link "Settings" at bounding box center [394, 420] width 155 height 36
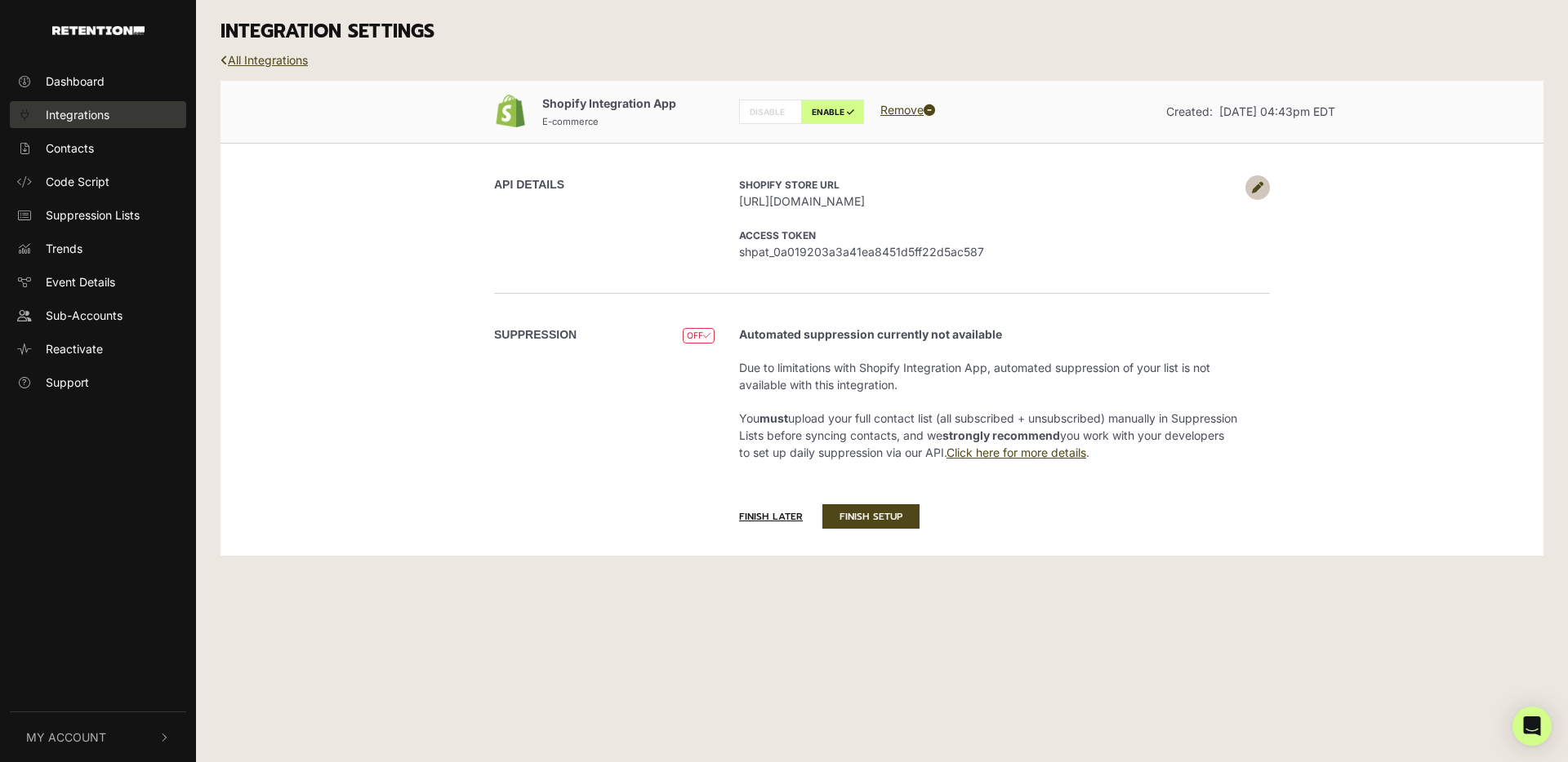
click at [72, 105] on link "Integrations" at bounding box center [98, 115] width 176 height 27
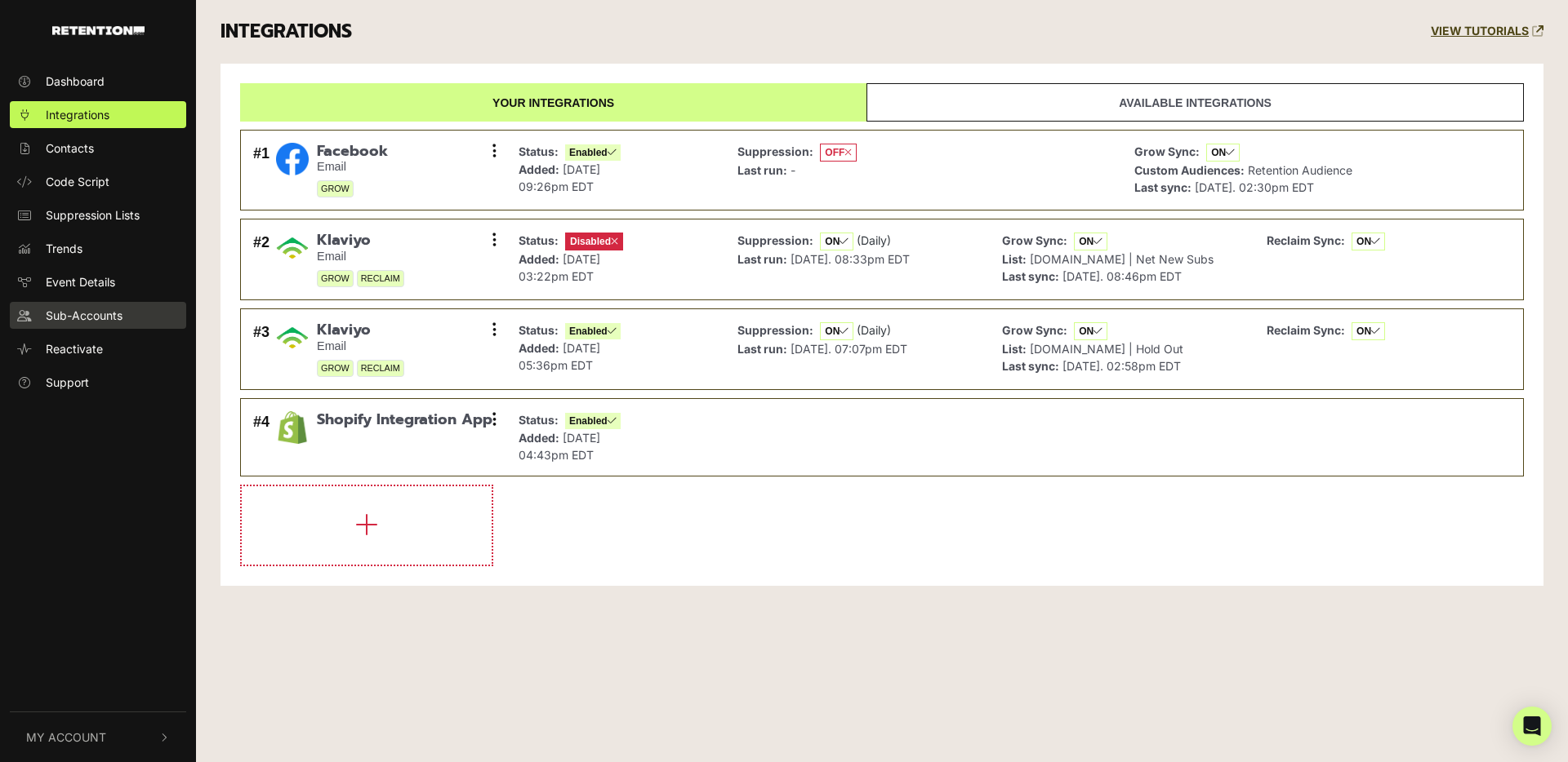
click at [82, 316] on span "Sub-Accounts" at bounding box center [84, 315] width 77 height 17
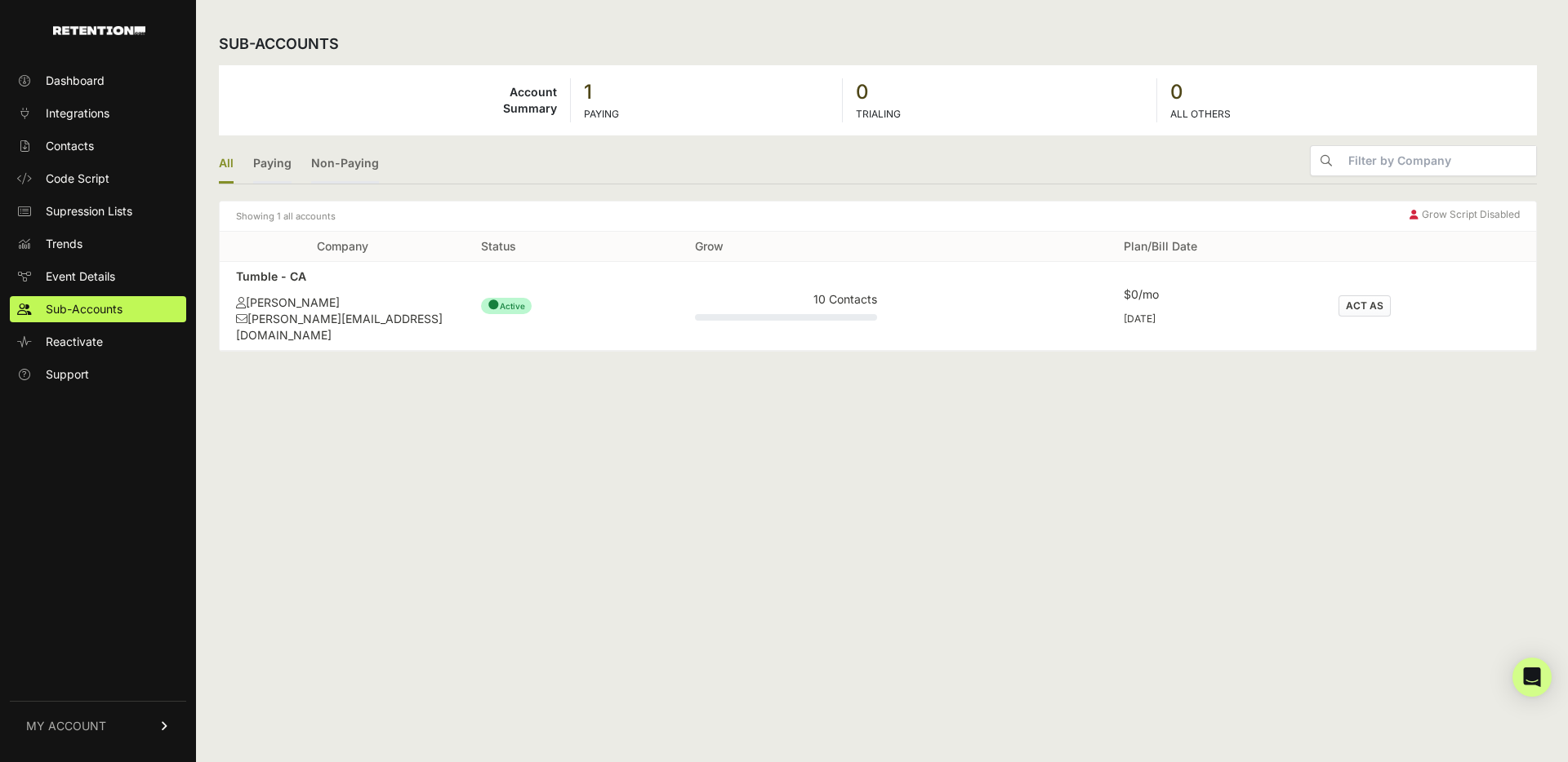
click at [411, 285] on td "Tumble - CA Justin Soleimani justin+ca@tumbleliving.com" at bounding box center [342, 306] width 245 height 89
click at [292, 278] on div "Tumble - CA" at bounding box center [342, 277] width 212 height 16
click at [827, 355] on div "Sub-accounts Account Summary 1 PAYING 0 TRIALING 0 ALL OTHERS All Paying Non-Pa…" at bounding box center [878, 381] width 1364 height 762
click at [293, 282] on div "Tumble - CA" at bounding box center [342, 277] width 212 height 16
click at [95, 70] on link "Dashboard" at bounding box center [98, 80] width 176 height 26
